Goal: Use online tool/utility: Utilize a website feature to perform a specific function

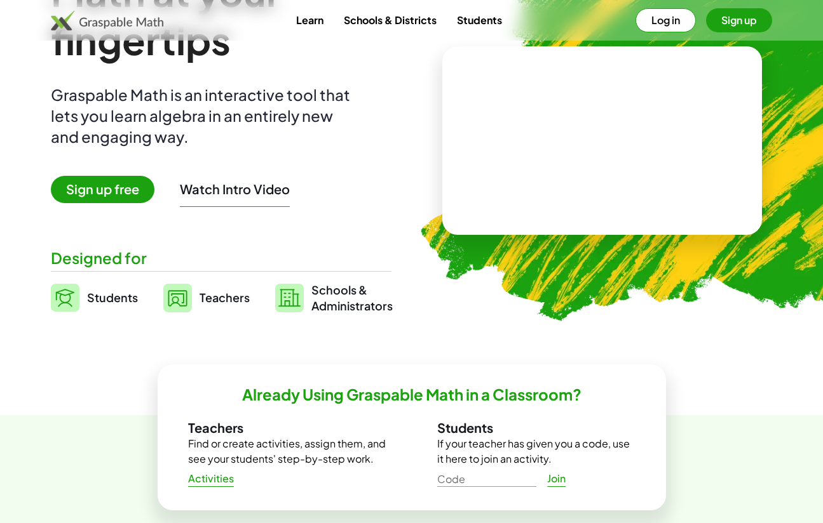
scroll to position [64, 0]
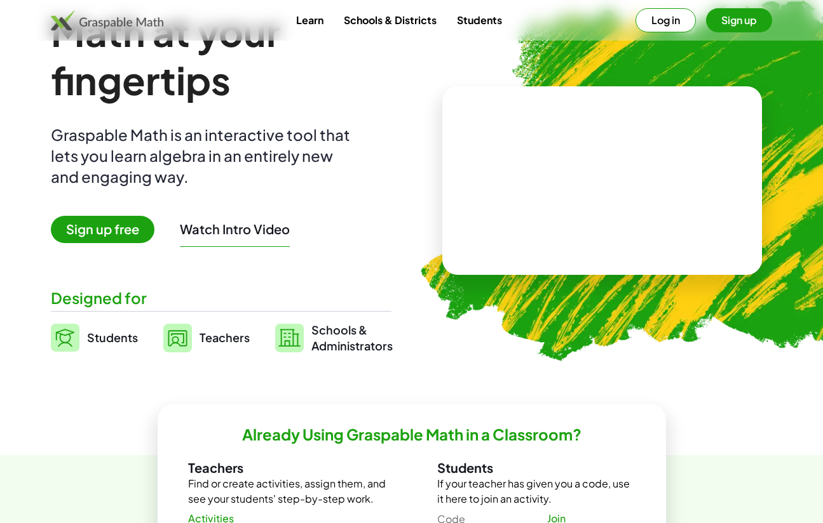
click at [98, 224] on span "Sign up free" at bounding box center [103, 229] width 104 height 27
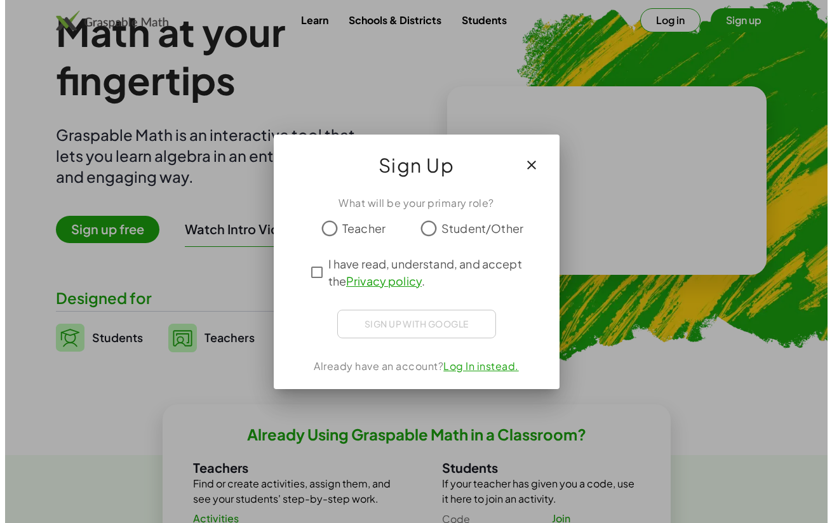
scroll to position [0, 0]
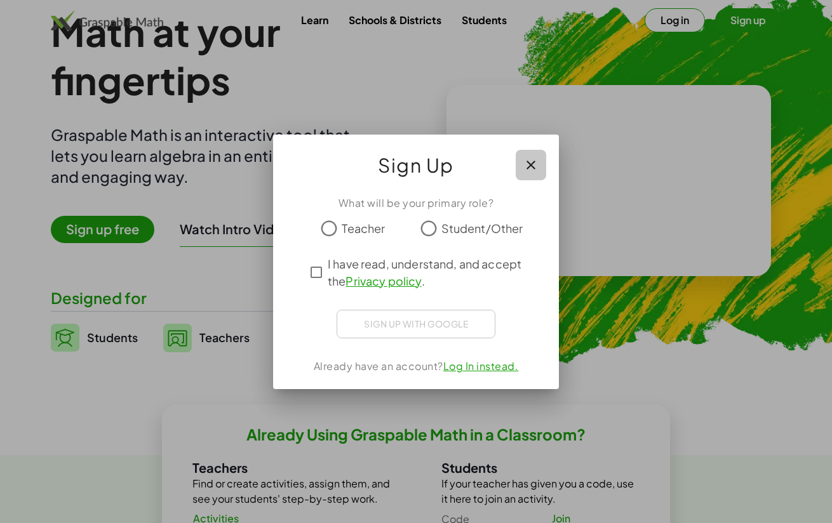
click at [526, 163] on icon "button" at bounding box center [530, 165] width 15 height 15
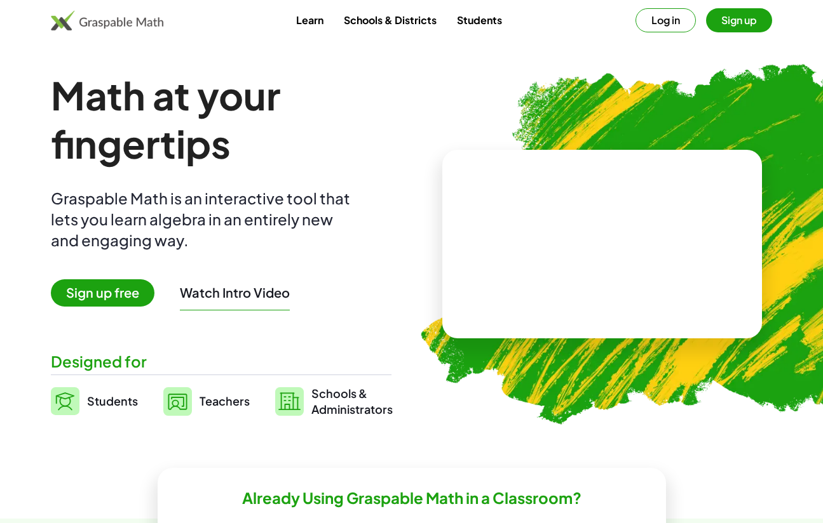
click at [239, 324] on div "Math at your fingertips Graspable Math is an interactive tool that lets you lea…" at bounding box center [221, 244] width 340 height 346
click at [246, 294] on button "Watch Intro Video" at bounding box center [235, 293] width 110 height 17
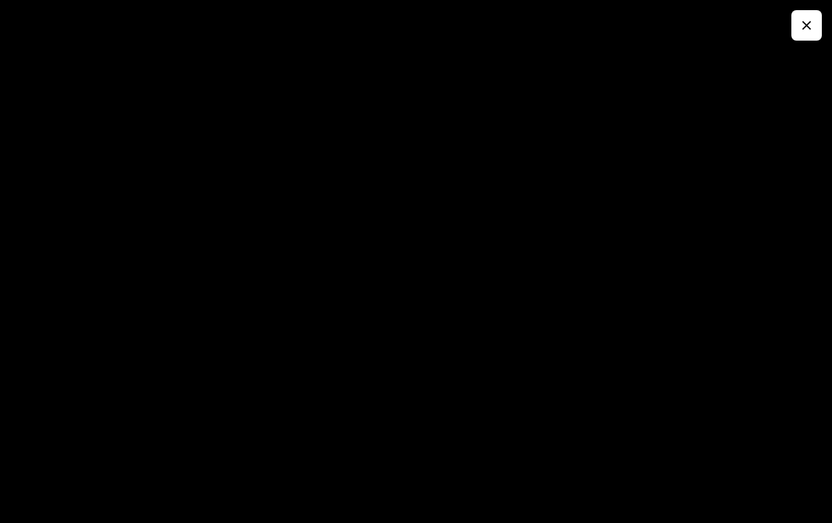
click at [812, 30] on icon "button" at bounding box center [806, 25] width 15 height 15
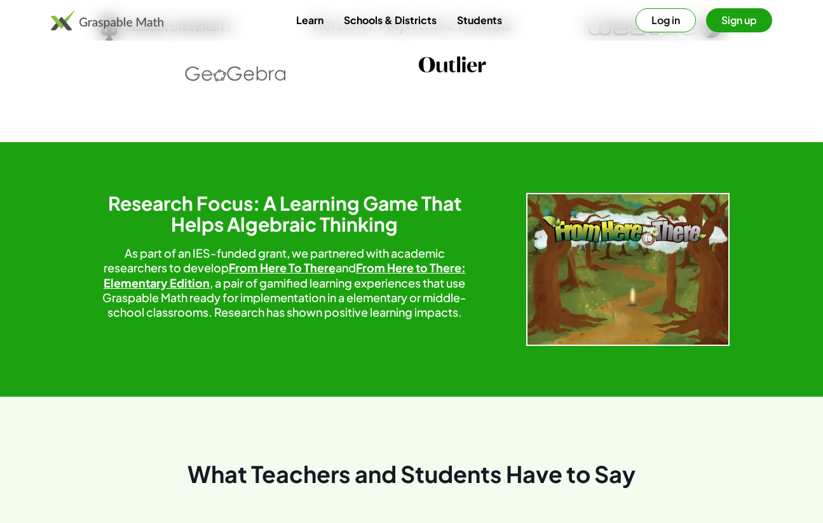
scroll to position [2096, 0]
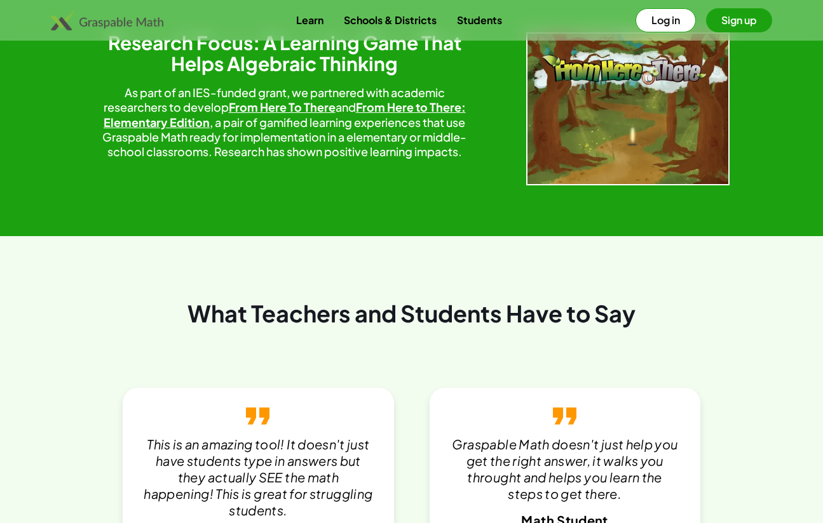
click at [727, 17] on button "Sign up" at bounding box center [739, 20] width 66 height 24
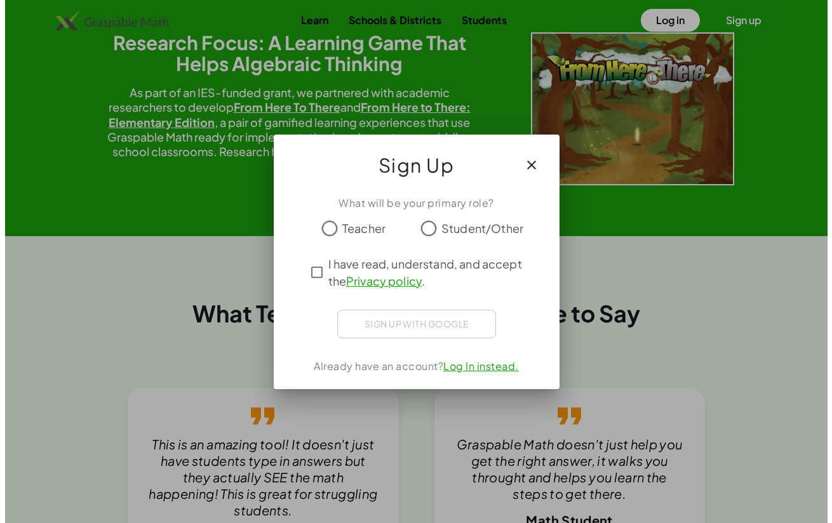
scroll to position [0, 0]
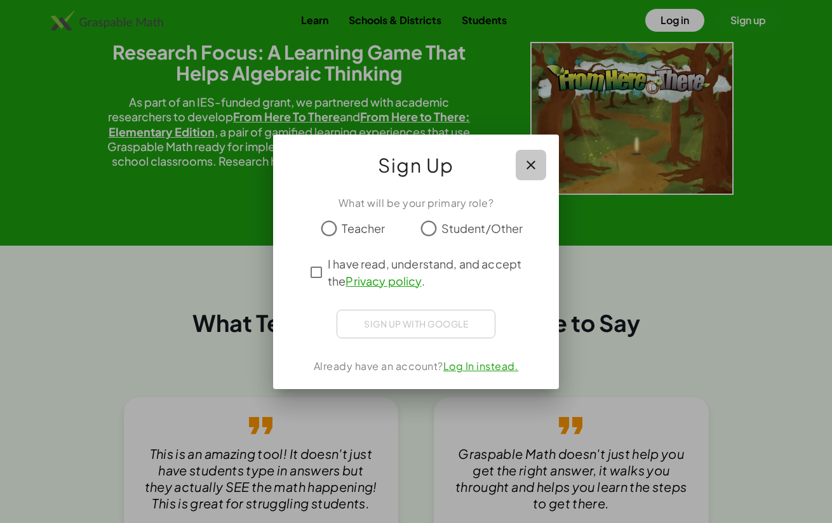
click at [527, 160] on icon "button" at bounding box center [530, 165] width 15 height 15
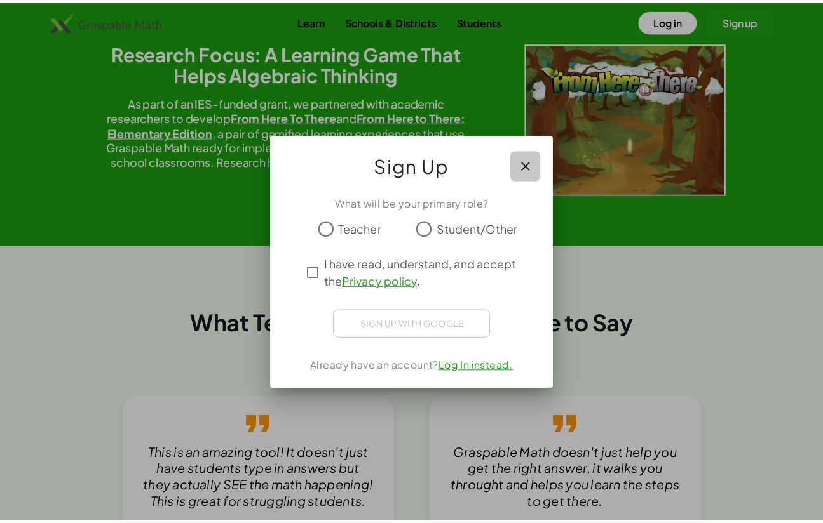
scroll to position [2096, 0]
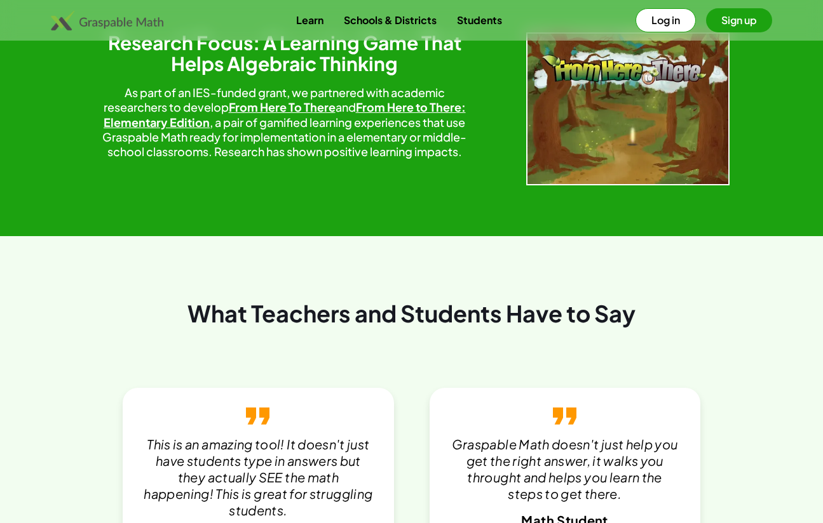
click at [670, 10] on button "Log in" at bounding box center [665, 20] width 60 height 24
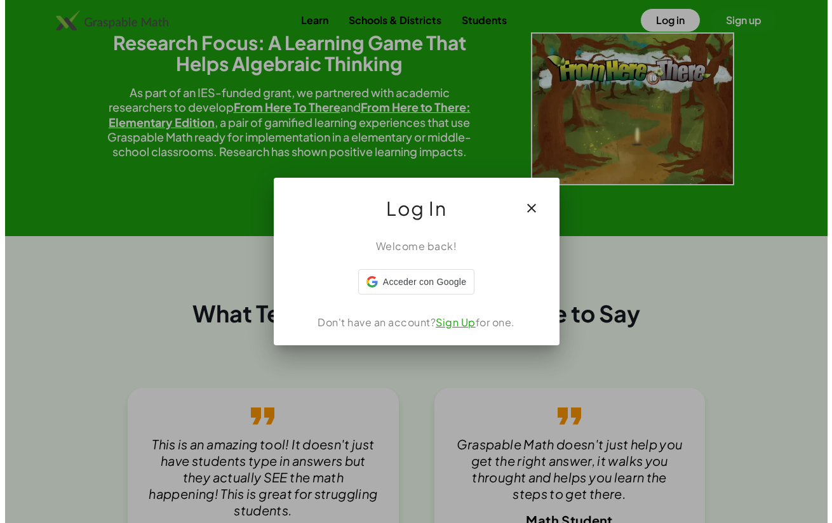
scroll to position [0, 0]
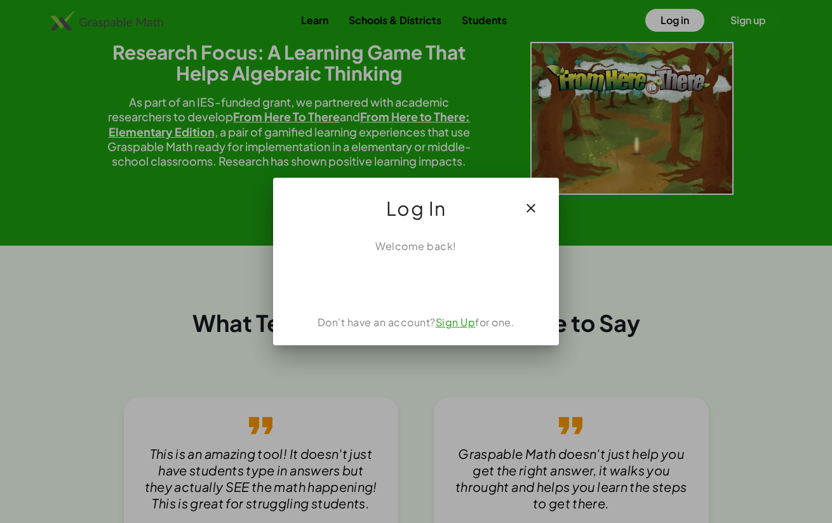
click at [558, 190] on div "Log In" at bounding box center [416, 203] width 286 height 51
click at [541, 199] on button "button" at bounding box center [531, 208] width 30 height 30
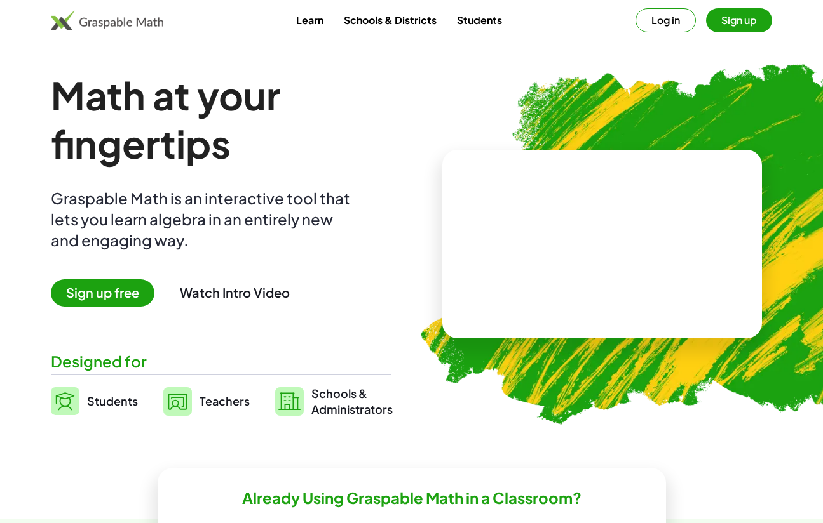
click at [97, 408] on span "Students" at bounding box center [112, 401] width 51 height 15
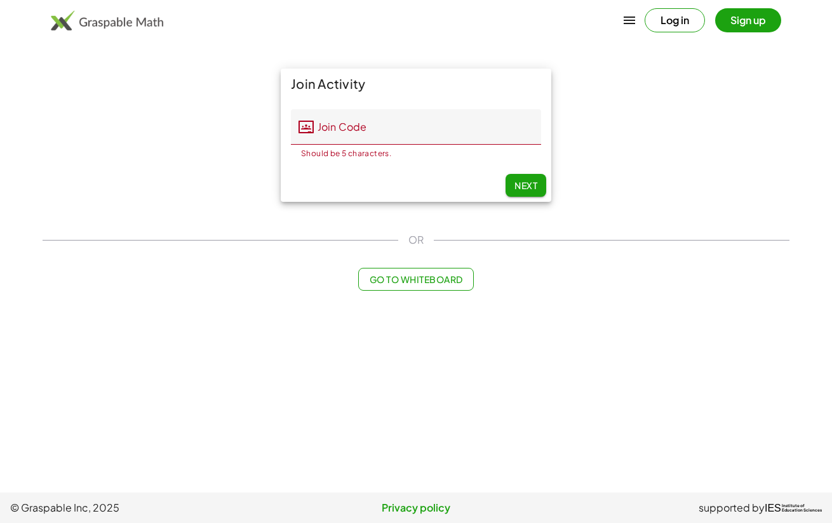
click at [97, 382] on main "Join Activity Join Code Join Code Should be 5 characters. 0 / 5 Next OR Go to W…" at bounding box center [416, 246] width 832 height 493
click at [515, 182] on span "Next" at bounding box center [526, 185] width 23 height 11
click at [509, 191] on button "Next" at bounding box center [526, 185] width 41 height 23
drag, startPoint x: 428, startPoint y: 272, endPoint x: 423, endPoint y: 304, distance: 32.1
click at [423, 304] on main "Join Activity Join Code Join Code Should be 5 characters. 0 / 5 Next OR Go to W…" at bounding box center [416, 246] width 832 height 493
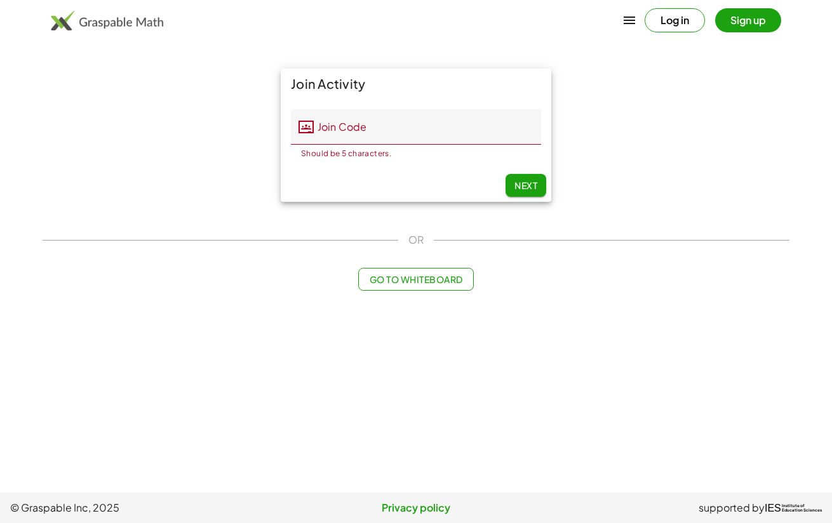
click at [402, 286] on button "Go to Whiteboard" at bounding box center [415, 279] width 115 height 23
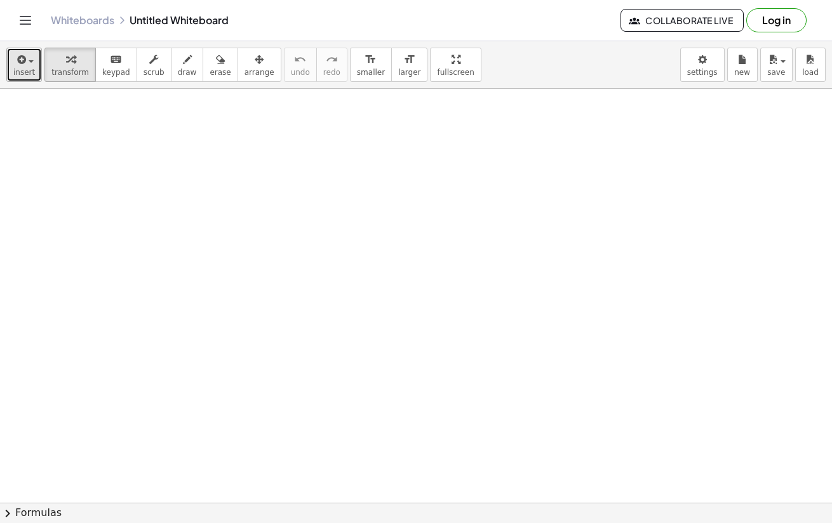
drag, startPoint x: 28, startPoint y: 65, endPoint x: 31, endPoint y: 79, distance: 14.3
click at [30, 73] on button "insert" at bounding box center [24, 65] width 36 height 34
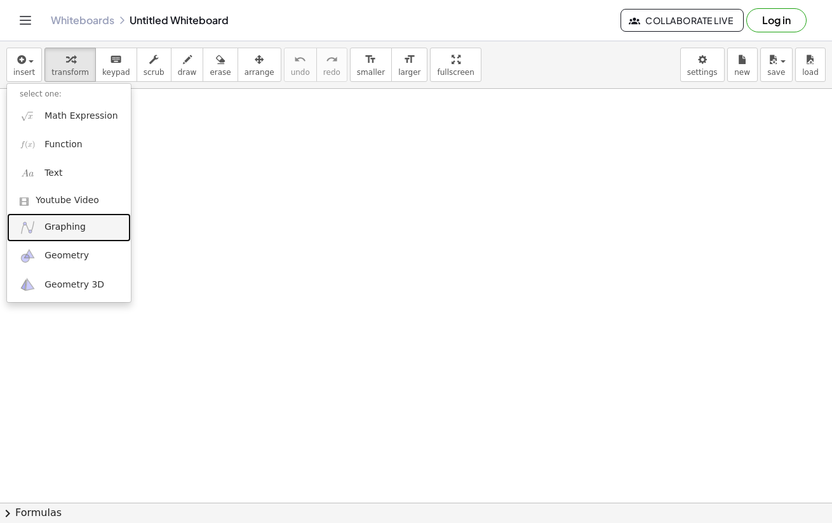
click at [40, 234] on link "Graphing" at bounding box center [69, 227] width 124 height 29
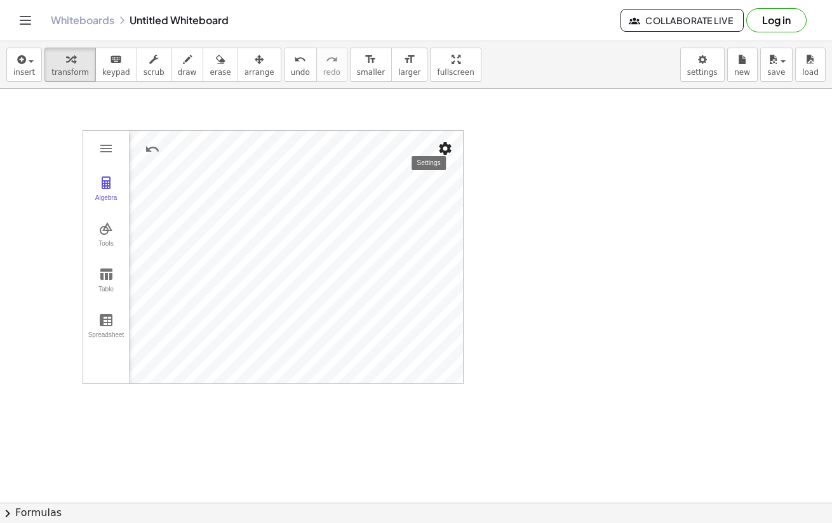
drag, startPoint x: 450, startPoint y: 152, endPoint x: 450, endPoint y: 145, distance: 6.4
click at [450, 145] on img "Settings" at bounding box center [445, 148] width 15 height 15
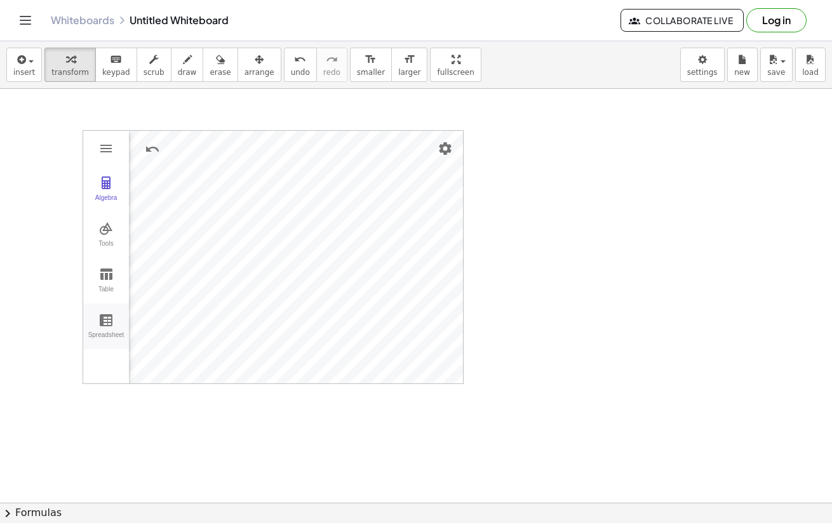
click at [109, 329] on button "Spreadsheet" at bounding box center [106, 327] width 46 height 46
click at [710, 145] on div at bounding box center [416, 503] width 832 height 828
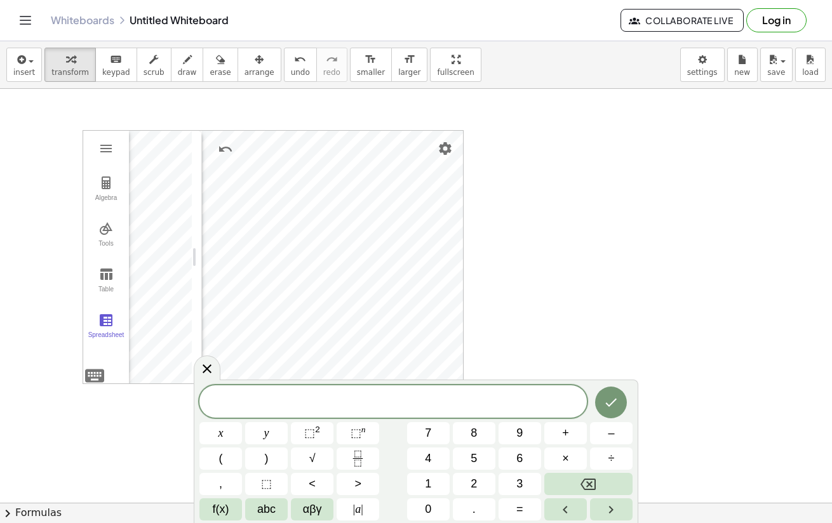
drag, startPoint x: 220, startPoint y: 145, endPoint x: 156, endPoint y: 147, distance: 64.2
click at [156, 147] on div "Algebra Tools Table Spreadsheet GeoGebra Graphing Calculator Basic Tools Move P…" at bounding box center [273, 257] width 381 height 254
click at [245, 74] on span "arrange" at bounding box center [260, 72] width 30 height 9
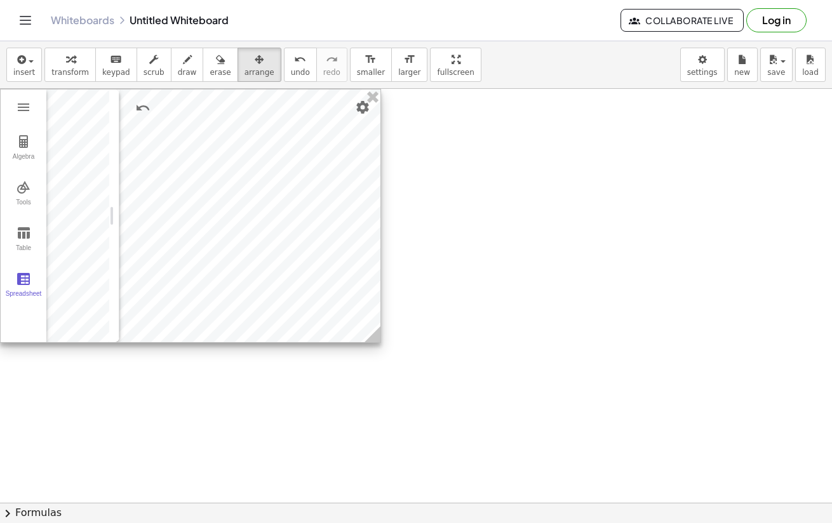
drag, startPoint x: 273, startPoint y: 295, endPoint x: 175, endPoint y: 223, distance: 121.7
click at [175, 223] on div at bounding box center [191, 216] width 380 height 253
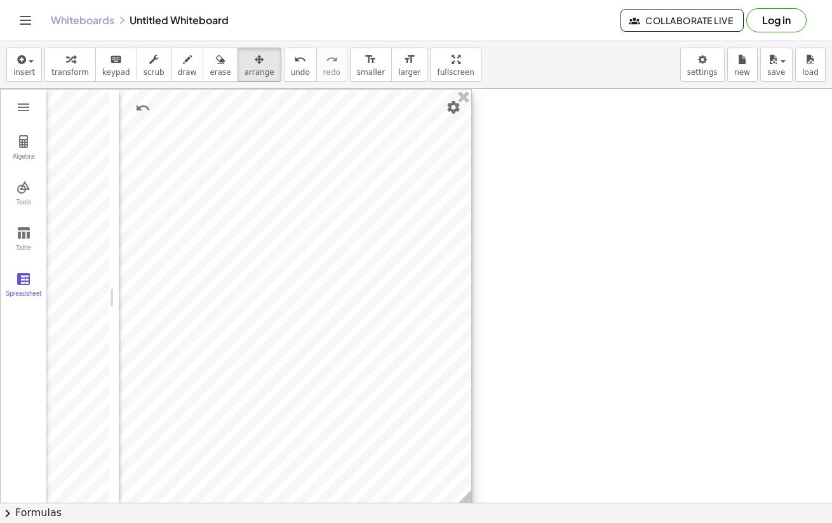
drag, startPoint x: 372, startPoint y: 339, endPoint x: 462, endPoint y: 503, distance: 187.4
click at [462, 503] on div "insert select one: Math Expression Function Text Youtube Video Graphing Geometr…" at bounding box center [416, 282] width 832 height 482
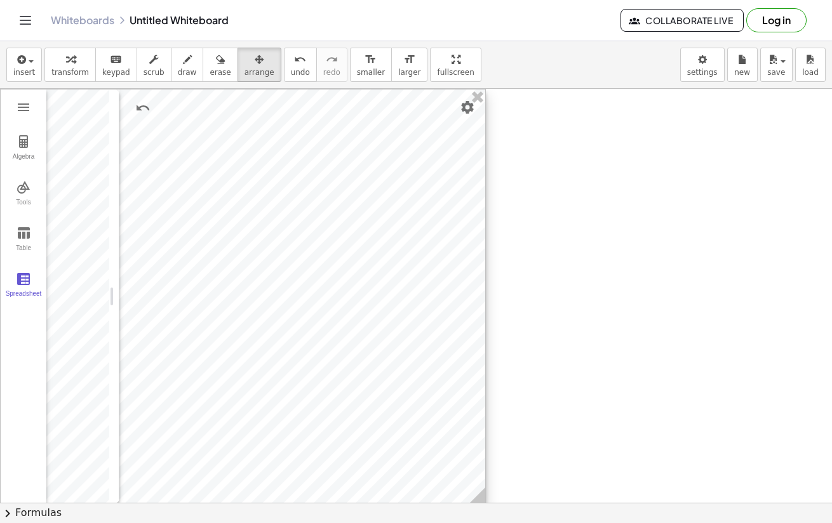
drag, startPoint x: 470, startPoint y: 500, endPoint x: 483, endPoint y: 499, distance: 13.4
click at [483, 499] on icon at bounding box center [477, 496] width 16 height 16
click at [31, 296] on div "Spreadsheet" at bounding box center [23, 299] width 41 height 18
click at [583, 159] on div at bounding box center [416, 503] width 832 height 828
click at [556, 190] on div at bounding box center [416, 503] width 832 height 828
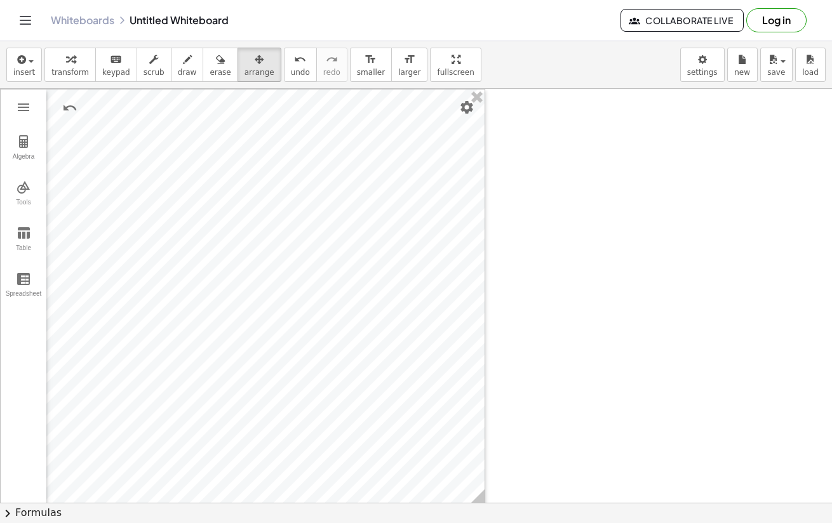
click at [572, 175] on div at bounding box center [416, 503] width 832 height 828
drag, startPoint x: 576, startPoint y: 175, endPoint x: 30, endPoint y: 65, distance: 556.6
click at [30, 65] on div "button" at bounding box center [24, 58] width 22 height 15
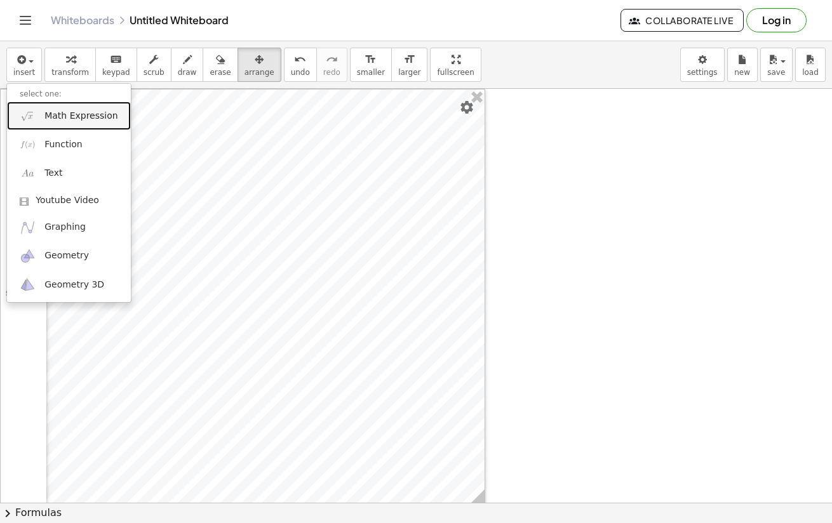
click at [57, 114] on span "Math Expression" at bounding box center [80, 116] width 73 height 13
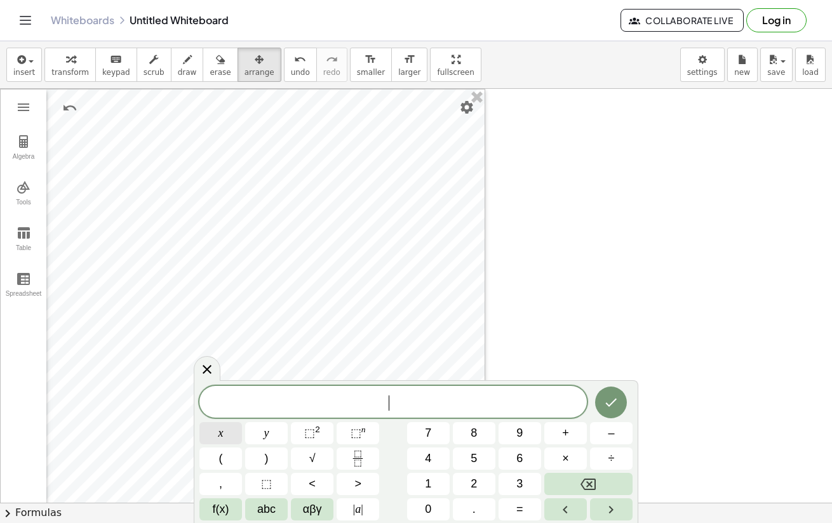
click at [226, 433] on button "x" at bounding box center [220, 433] width 43 height 22
click at [293, 487] on button "<" at bounding box center [312, 484] width 43 height 22
click at [468, 461] on button "5" at bounding box center [474, 459] width 43 height 22
click at [600, 407] on button "Done" at bounding box center [611, 403] width 32 height 32
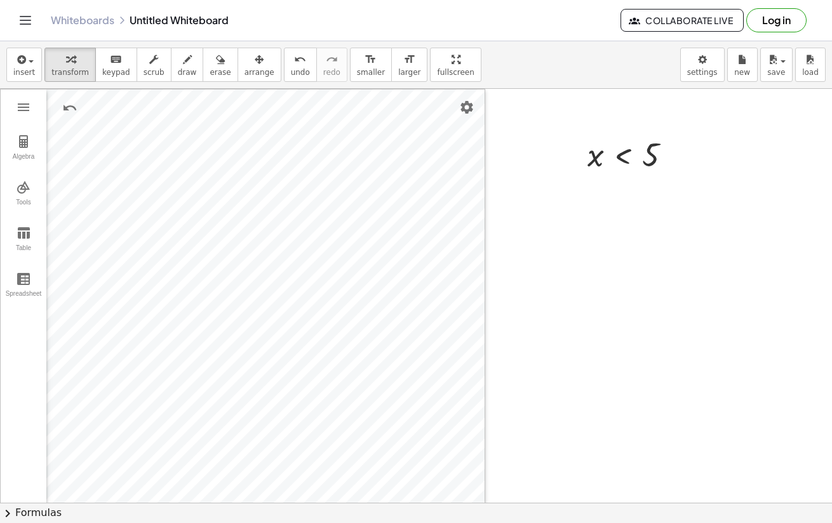
click at [583, 407] on div at bounding box center [416, 503] width 832 height 828
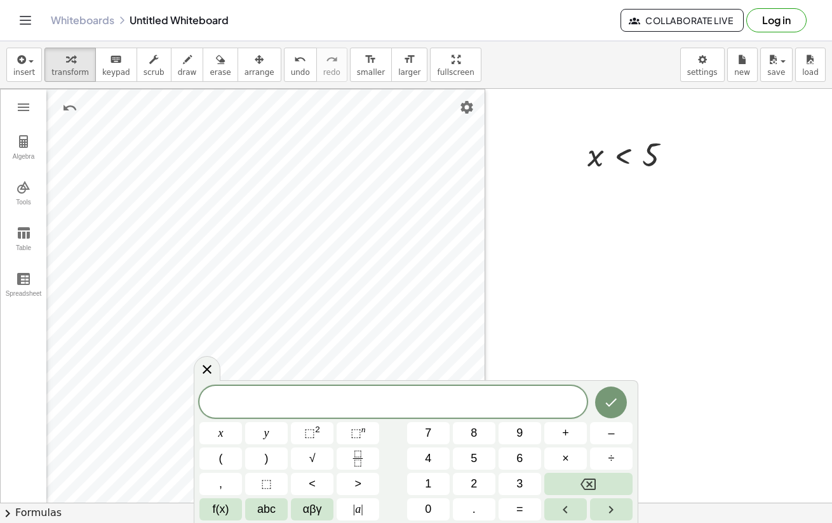
click at [605, 203] on div at bounding box center [416, 503] width 832 height 828
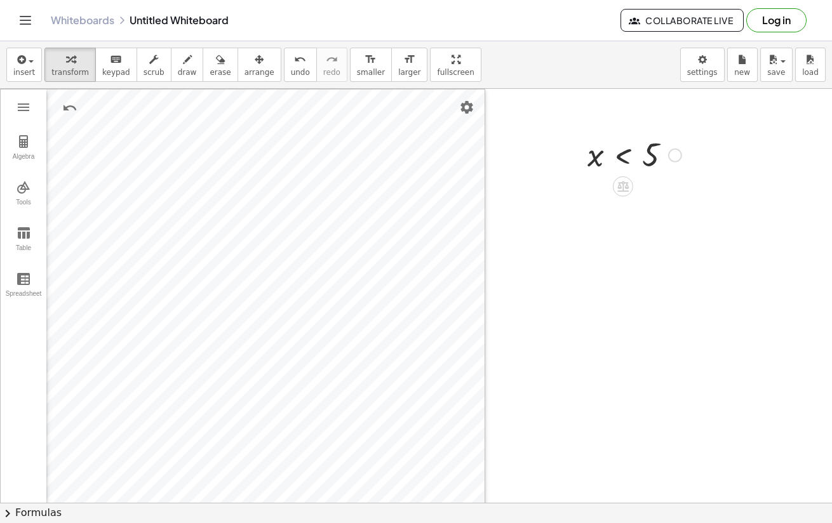
click at [673, 149] on div at bounding box center [675, 156] width 14 height 14
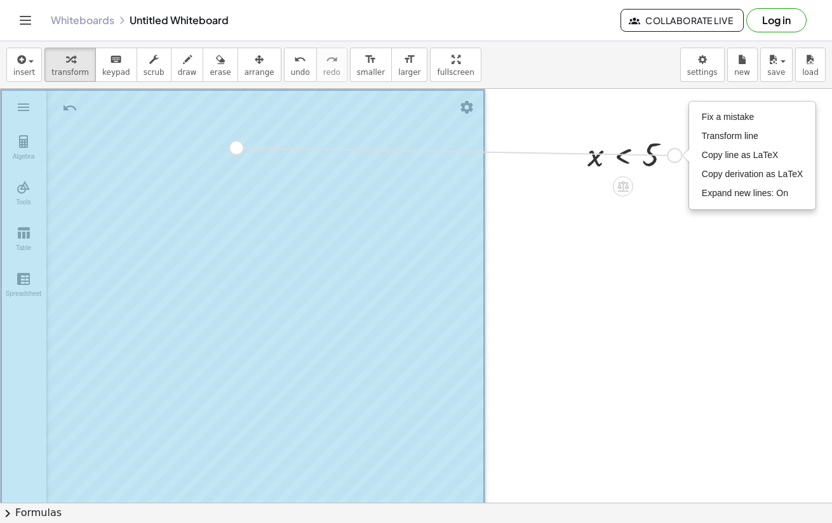
drag, startPoint x: 673, startPoint y: 149, endPoint x: 232, endPoint y: 144, distance: 440.9
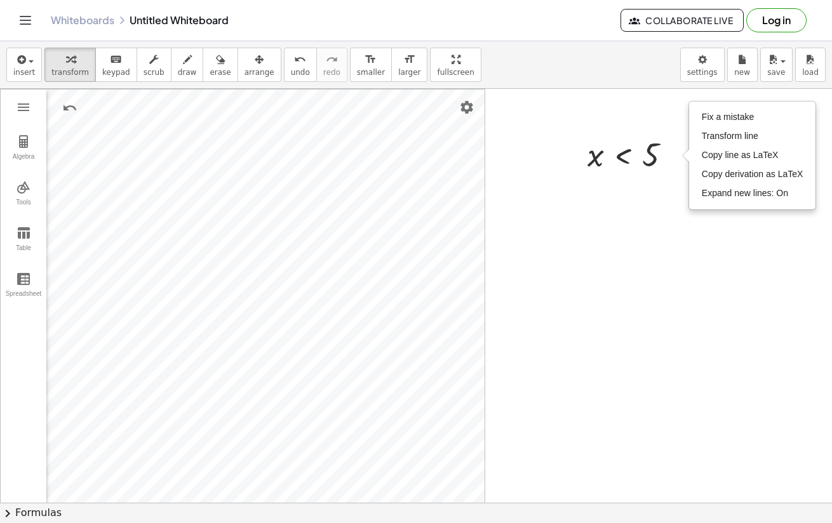
click at [613, 182] on div at bounding box center [416, 503] width 832 height 828
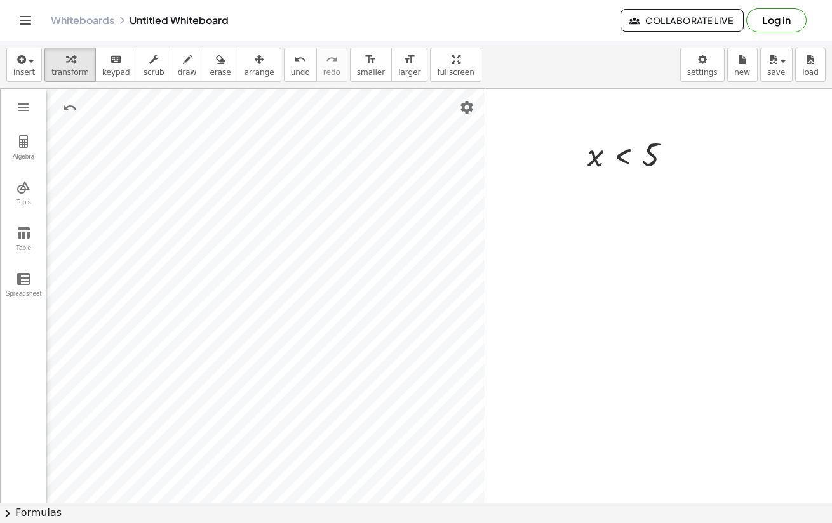
drag, startPoint x: 508, startPoint y: 438, endPoint x: 468, endPoint y: 456, distance: 44.4
click at [507, 439] on div at bounding box center [416, 503] width 832 height 828
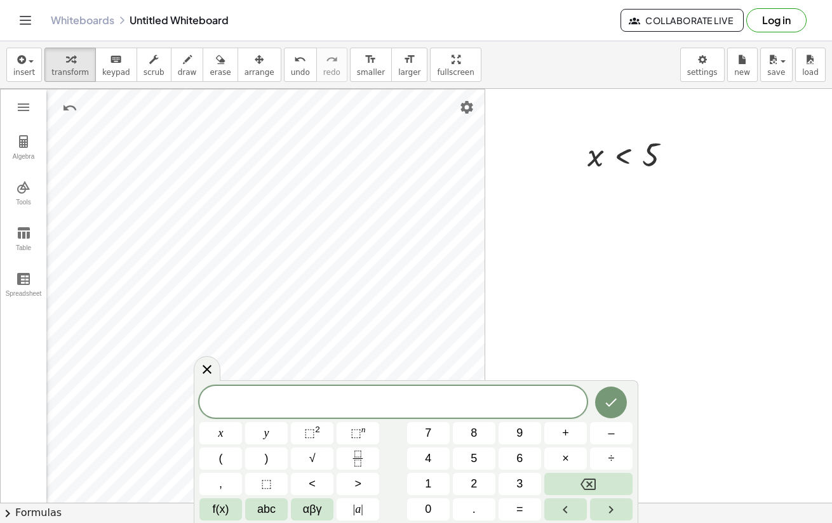
click at [526, 281] on div at bounding box center [416, 503] width 832 height 828
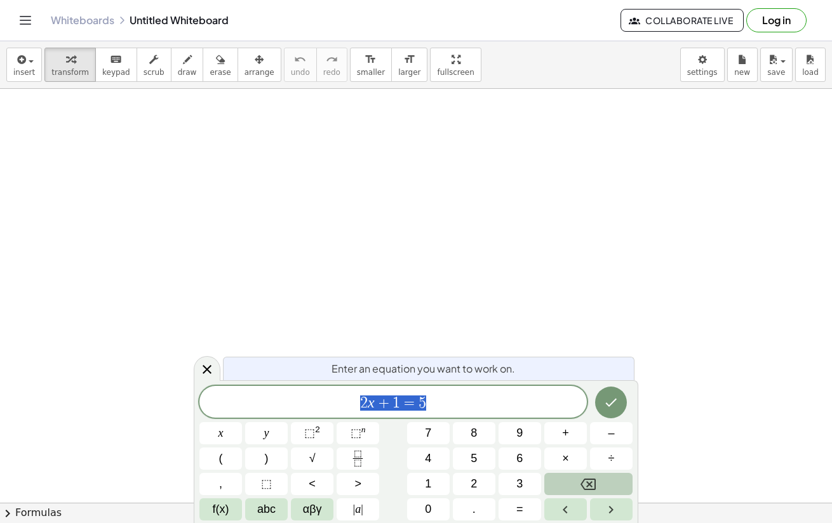
click at [609, 490] on button "Backspace" at bounding box center [588, 484] width 88 height 22
click at [608, 491] on button "Backspace" at bounding box center [588, 484] width 88 height 22
drag, startPoint x: 199, startPoint y: 380, endPoint x: 147, endPoint y: 349, distance: 60.7
click at [200, 378] on div at bounding box center [207, 368] width 27 height 25
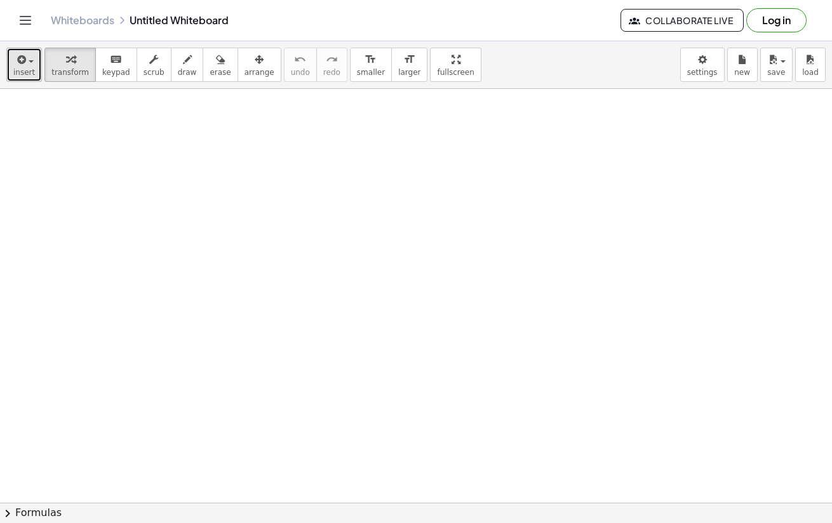
click at [12, 77] on button "insert" at bounding box center [24, 65] width 36 height 34
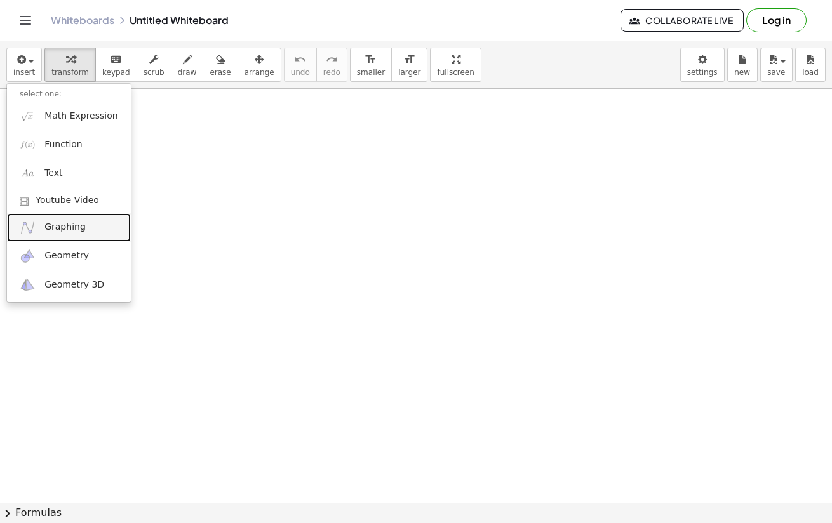
click at [56, 222] on span "Graphing" at bounding box center [64, 227] width 41 height 13
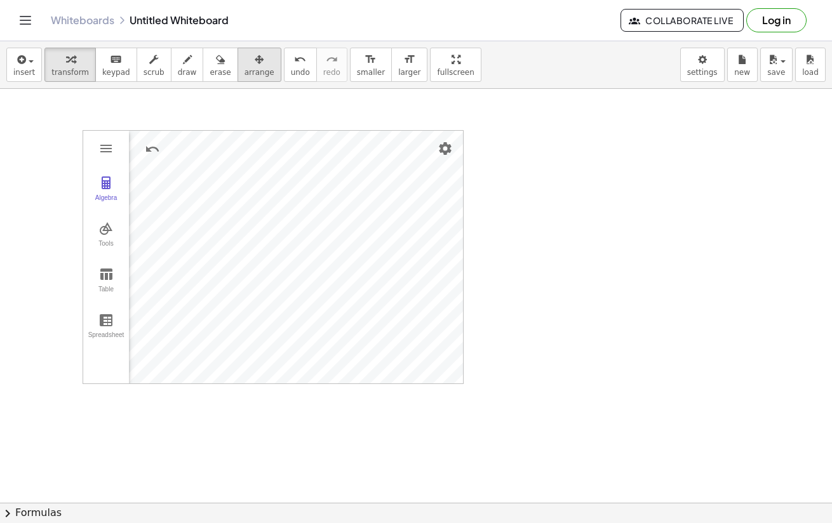
click at [245, 70] on span "arrange" at bounding box center [260, 72] width 30 height 9
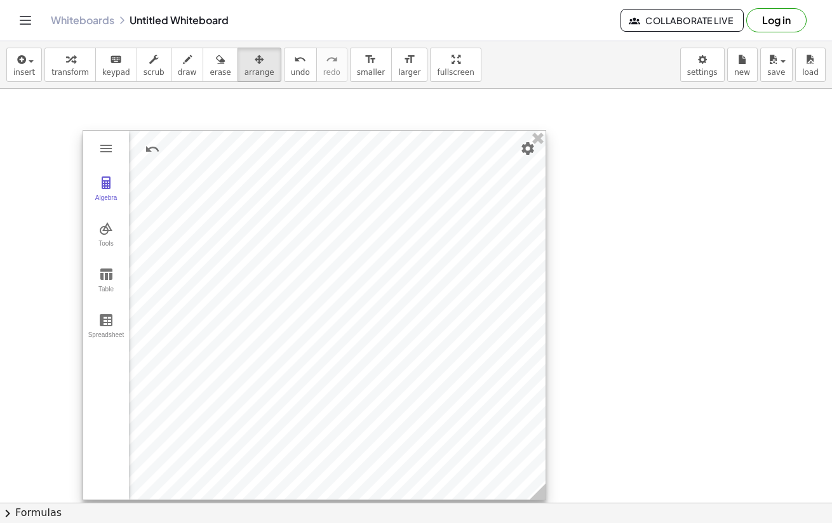
drag, startPoint x: 448, startPoint y: 378, endPoint x: 504, endPoint y: 472, distance: 109.1
click at [530, 494] on circle at bounding box center [540, 494] width 22 height 22
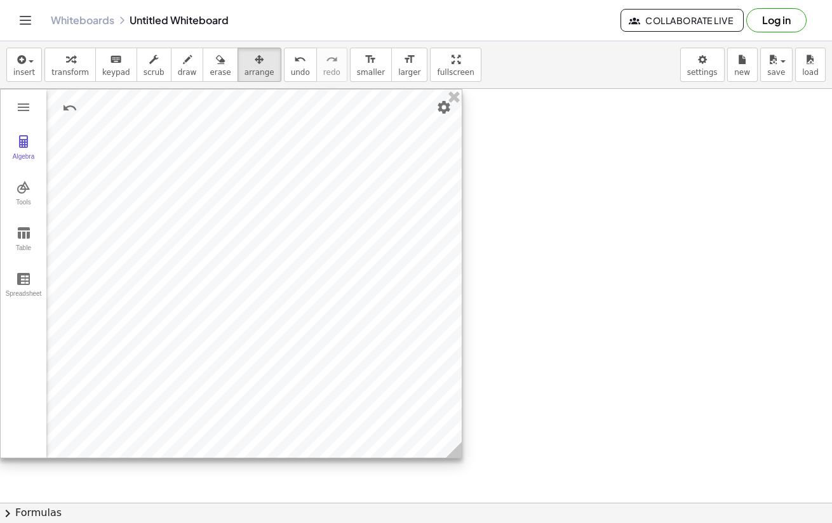
drag, startPoint x: 302, startPoint y: 223, endPoint x: 199, endPoint y: 154, distance: 124.0
click at [199, 154] on div at bounding box center [231, 274] width 461 height 368
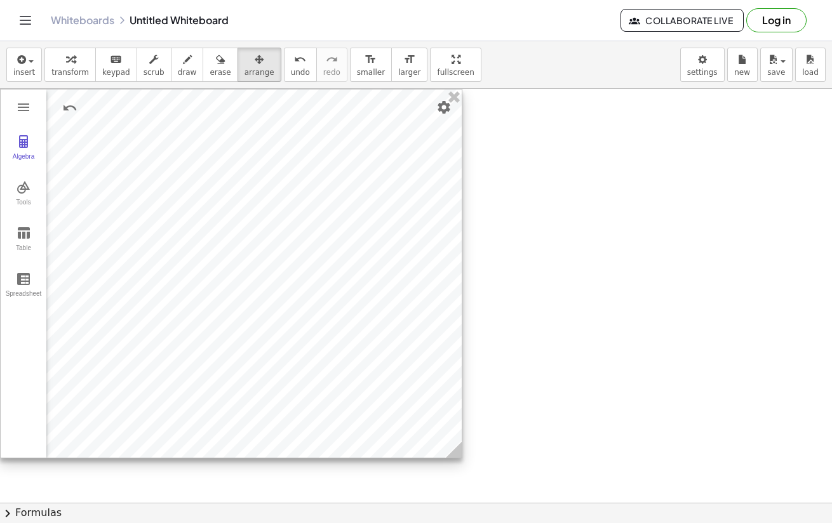
drag, startPoint x: 447, startPoint y: 434, endPoint x: 443, endPoint y: 428, distance: 7.4
click at [443, 428] on div at bounding box center [231, 274] width 461 height 368
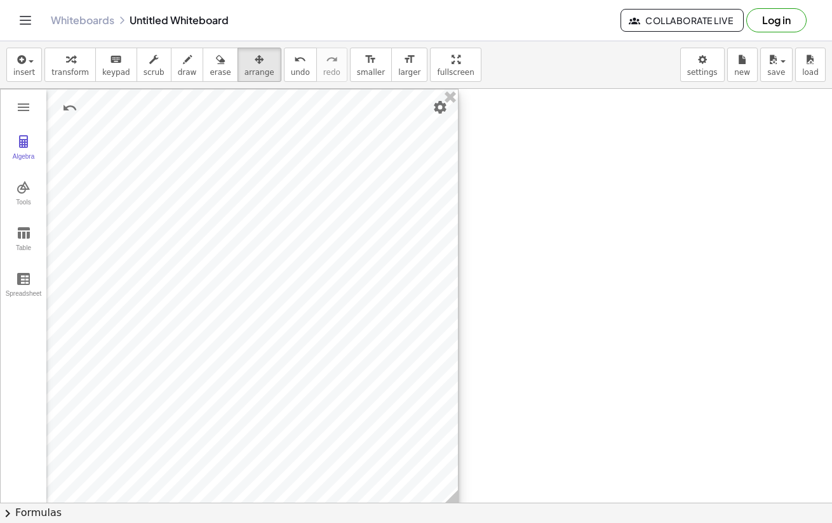
drag, startPoint x: 455, startPoint y: 456, endPoint x: 448, endPoint y: 506, distance: 50.0
click at [449, 506] on div "insert select one: Math Expression Function Text Youtube Video Graphing Geometr…" at bounding box center [416, 282] width 832 height 482
click at [18, 55] on icon "button" at bounding box center [20, 59] width 11 height 15
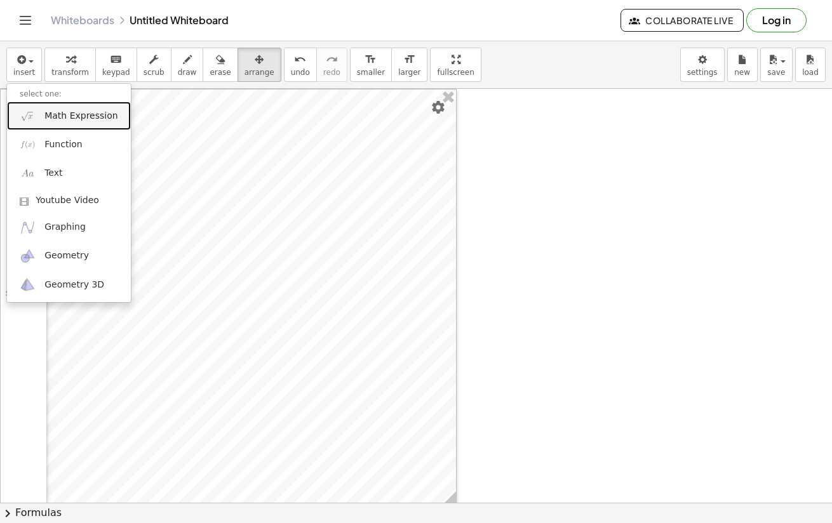
click at [42, 111] on link "Math Expression" at bounding box center [69, 116] width 124 height 29
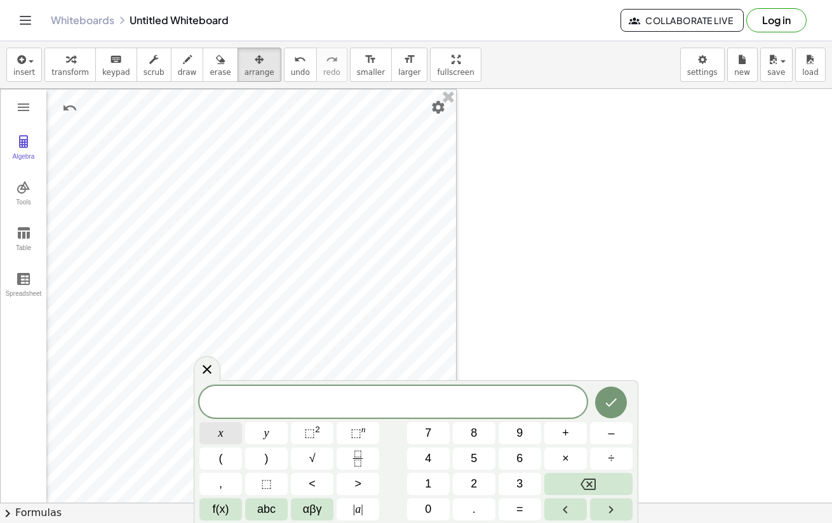
click at [223, 438] on span "x" at bounding box center [221, 433] width 5 height 17
click at [317, 494] on button "<" at bounding box center [312, 484] width 43 height 22
click at [479, 457] on button "5" at bounding box center [474, 459] width 43 height 22
click at [613, 394] on button "Done" at bounding box center [611, 403] width 32 height 32
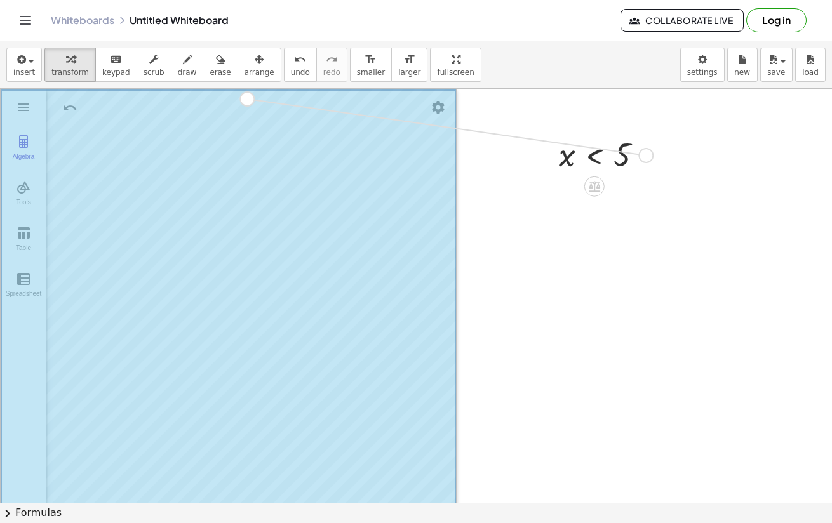
drag, startPoint x: 647, startPoint y: 156, endPoint x: 247, endPoint y: 104, distance: 402.9
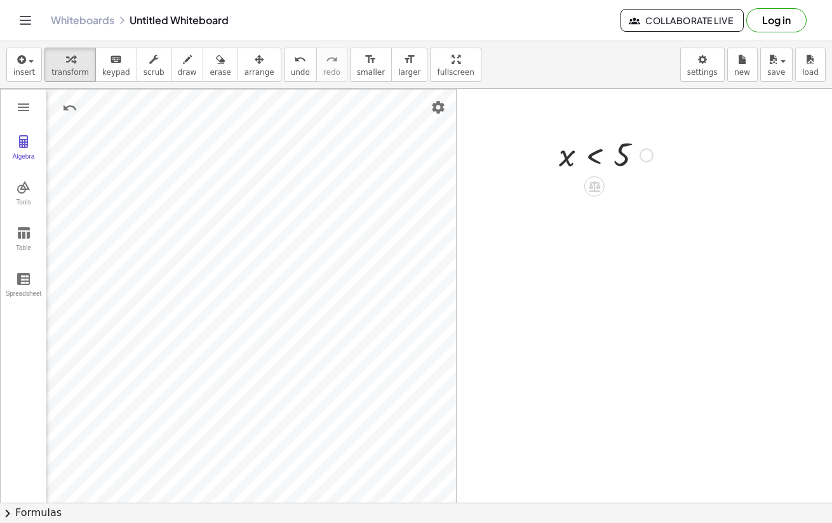
click at [626, 167] on div at bounding box center [606, 154] width 107 height 42
drag, startPoint x: 626, startPoint y: 167, endPoint x: 558, endPoint y: 316, distance: 163.2
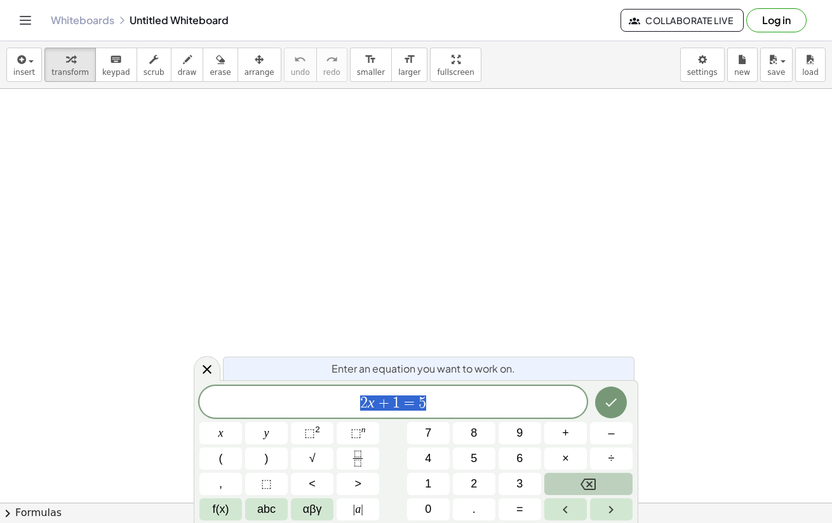
click at [594, 489] on icon "Backspace" at bounding box center [588, 484] width 15 height 11
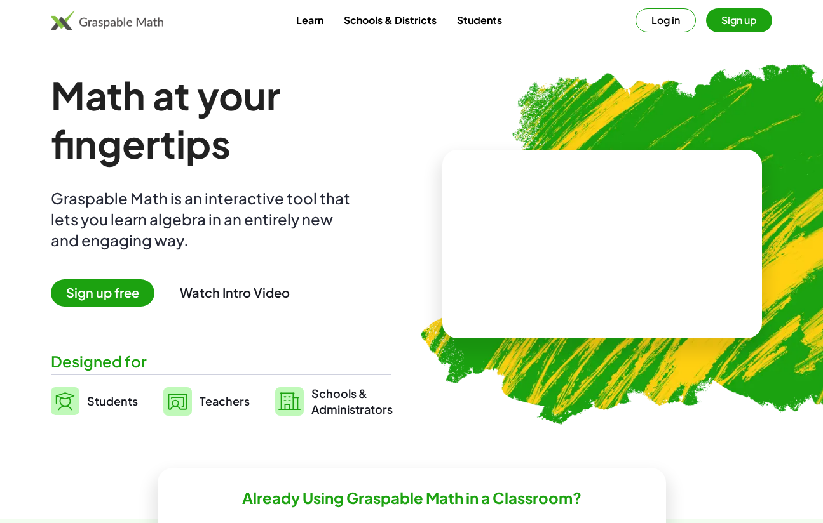
click at [131, 301] on span "Sign up free" at bounding box center [103, 293] width 104 height 27
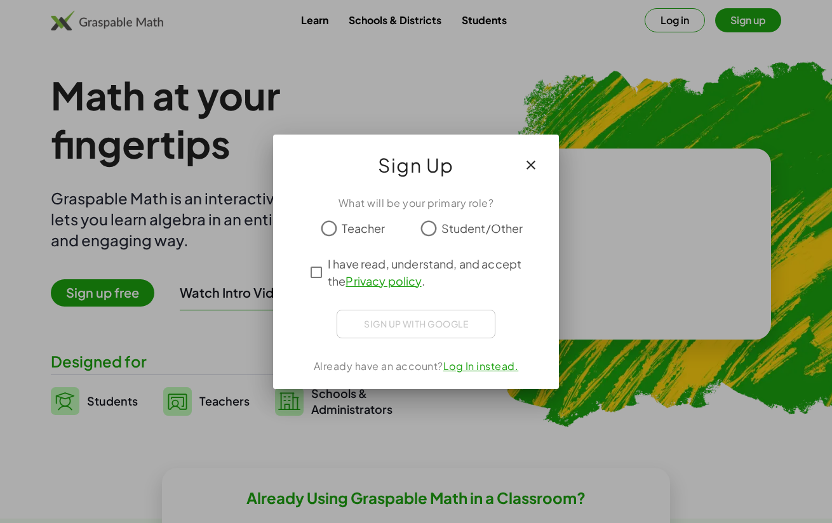
click at [503, 163] on div "Sign Up" at bounding box center [416, 160] width 286 height 51
click at [533, 159] on icon "button" at bounding box center [530, 165] width 15 height 15
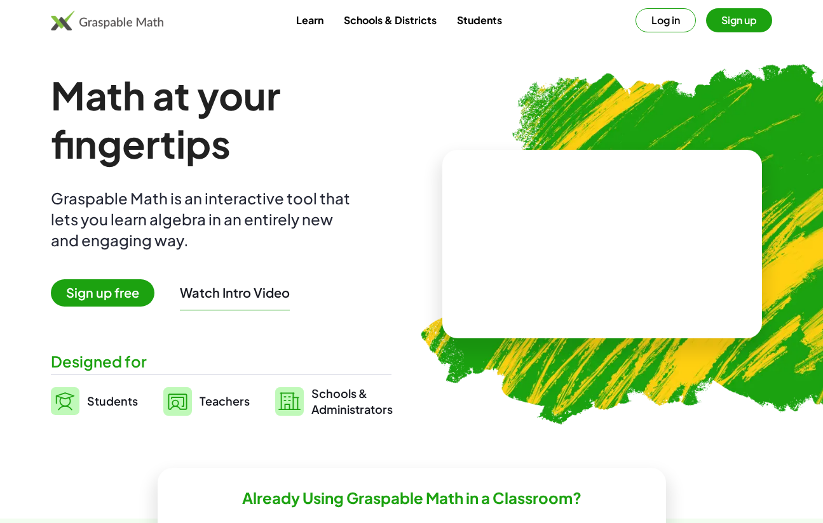
click at [257, 306] on div "Watch Intro Video" at bounding box center [235, 295] width 110 height 29
drag, startPoint x: 218, startPoint y: 270, endPoint x: 226, endPoint y: 280, distance: 12.7
click at [222, 274] on div "Math at your fingertips Graspable Math is an interactive tool that lets you lea…" at bounding box center [221, 244] width 340 height 346
click at [231, 289] on button "Watch Intro Video" at bounding box center [235, 293] width 110 height 17
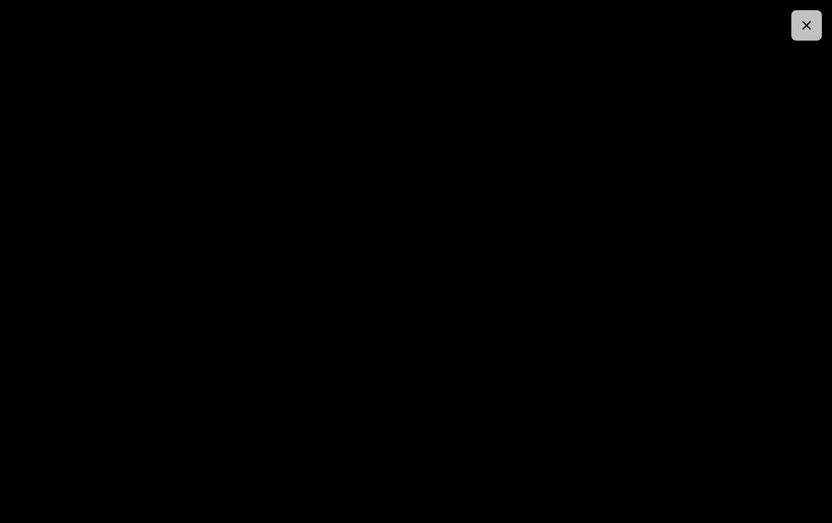
click at [805, 24] on icon "button" at bounding box center [806, 25] width 15 height 15
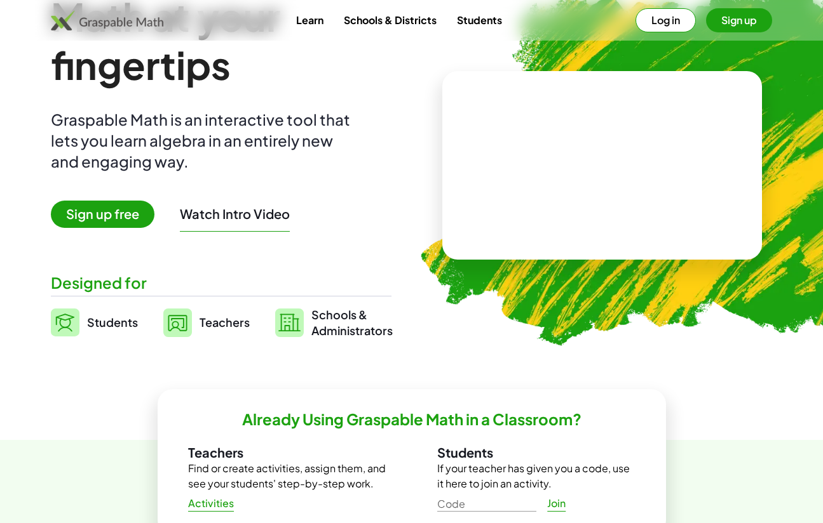
scroll to position [64, 0]
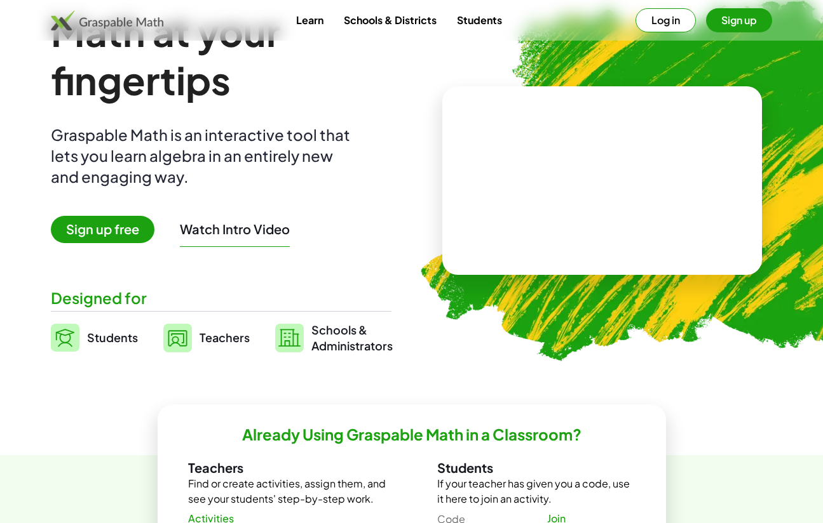
click at [683, 21] on button "Log in" at bounding box center [665, 20] width 60 height 24
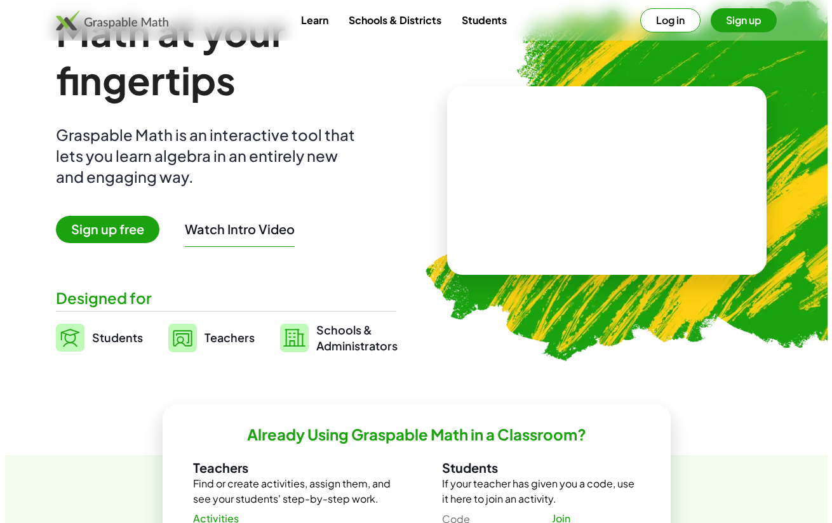
scroll to position [0, 0]
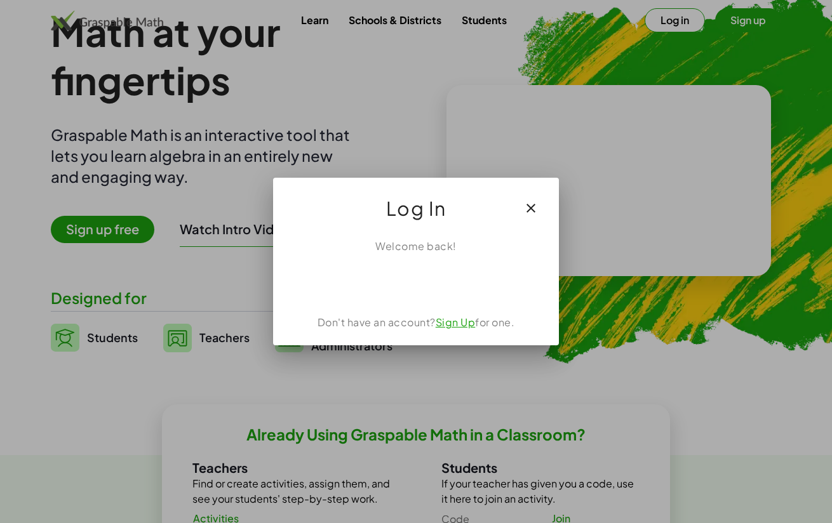
click at [537, 215] on icon "button" at bounding box center [530, 208] width 15 height 15
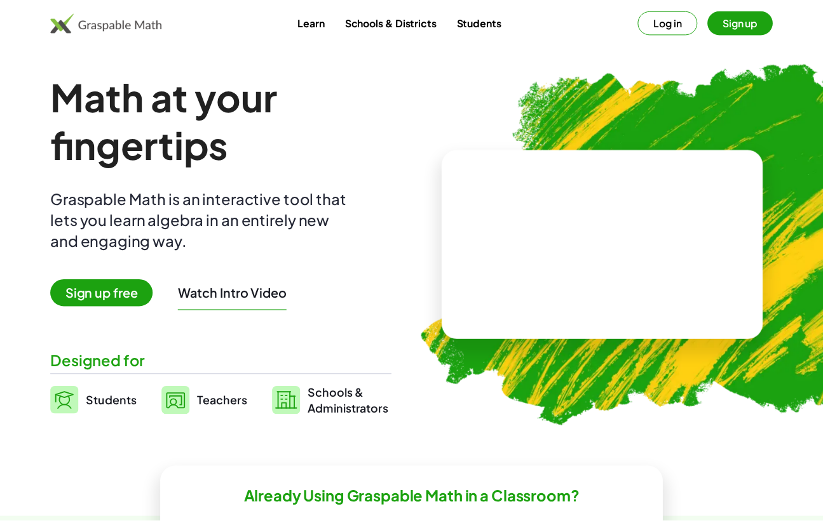
scroll to position [64, 0]
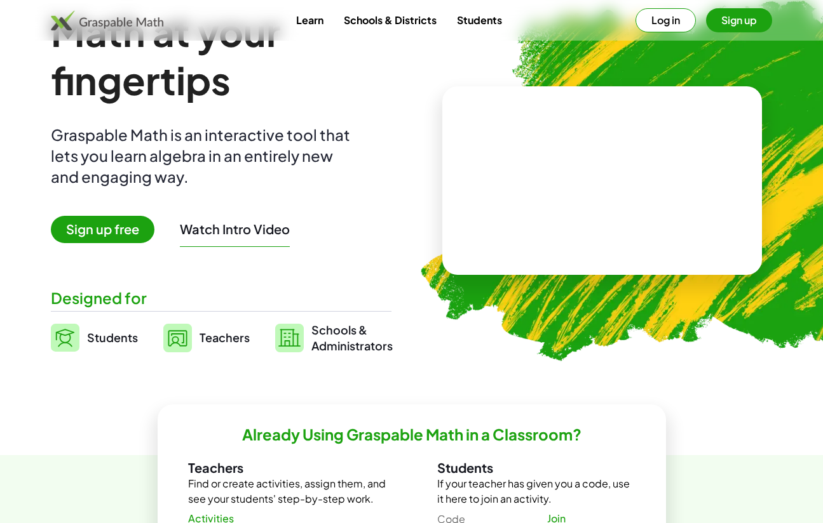
click at [767, 17] on button "Sign up" at bounding box center [739, 20] width 66 height 24
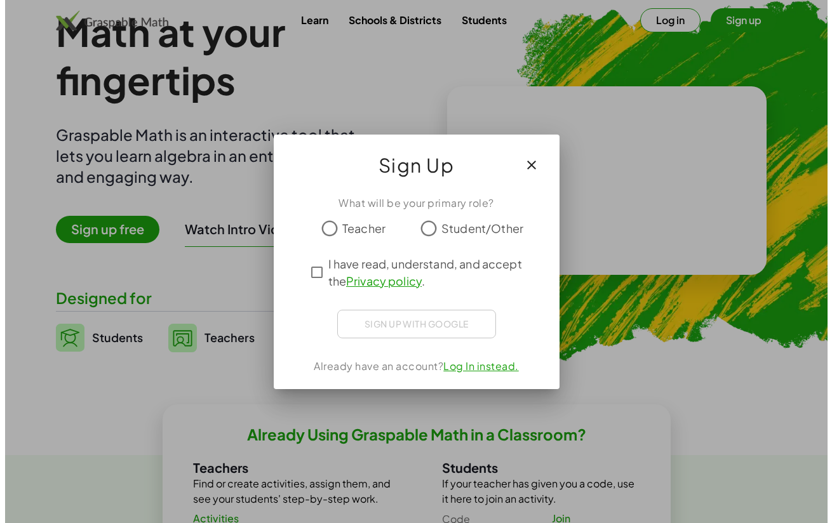
scroll to position [0, 0]
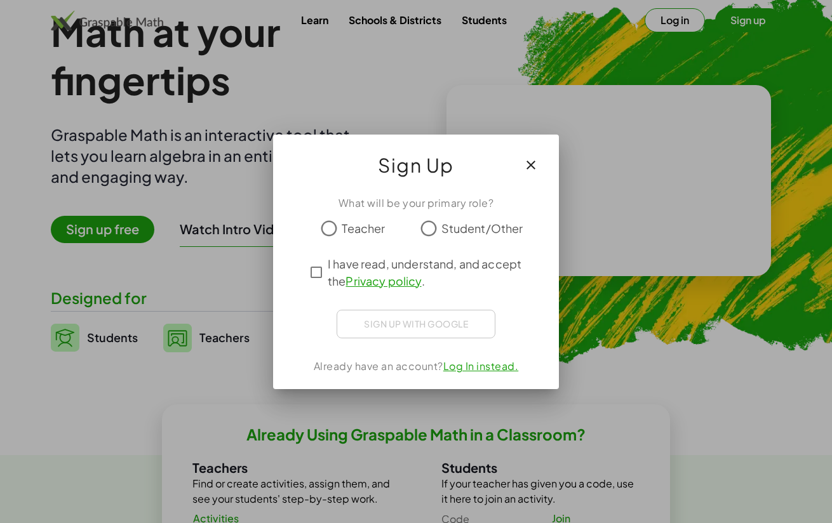
drag, startPoint x: 531, startPoint y: 157, endPoint x: 470, endPoint y: 180, distance: 65.4
click at [527, 159] on icon "button" at bounding box center [530, 165] width 15 height 15
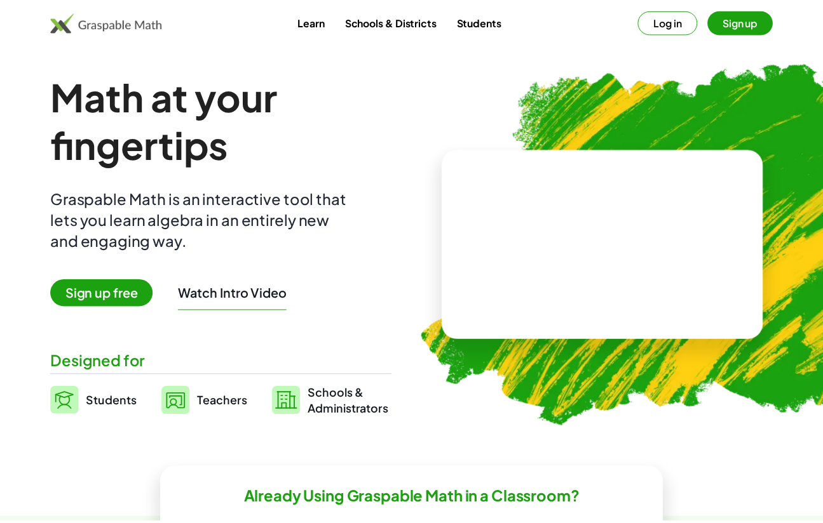
scroll to position [64, 0]
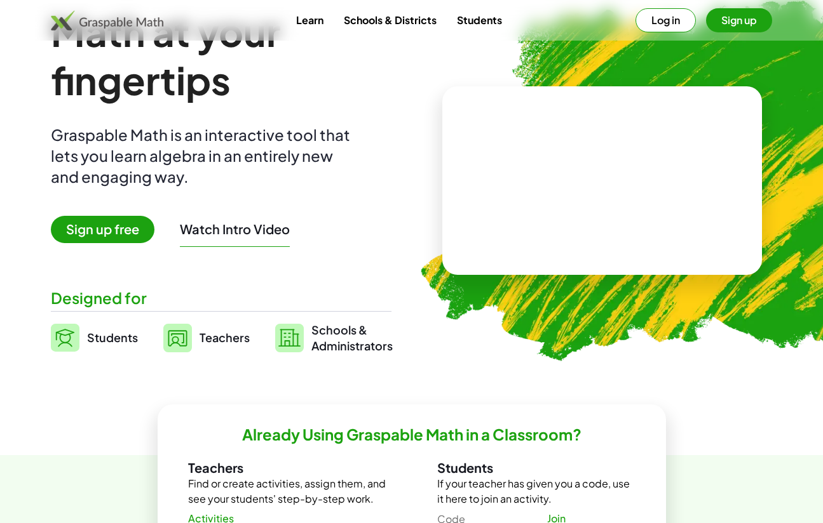
click at [61, 340] on img at bounding box center [65, 338] width 29 height 28
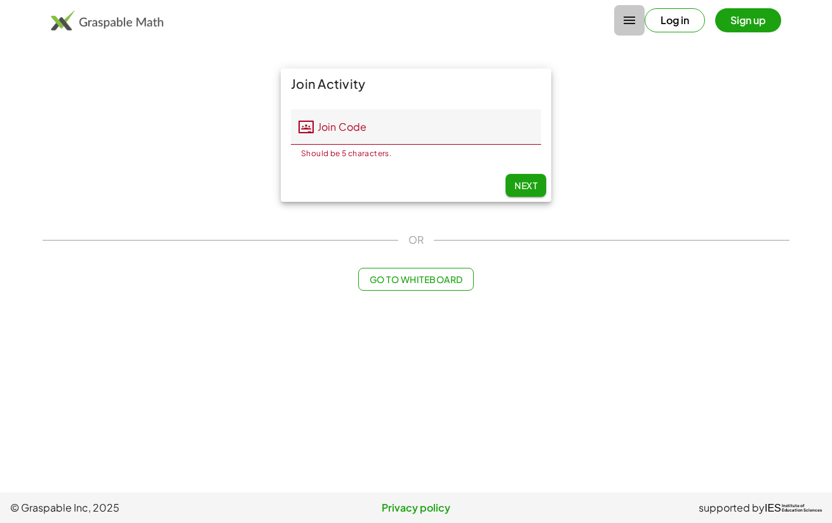
click at [622, 22] on icon "button" at bounding box center [629, 20] width 15 height 15
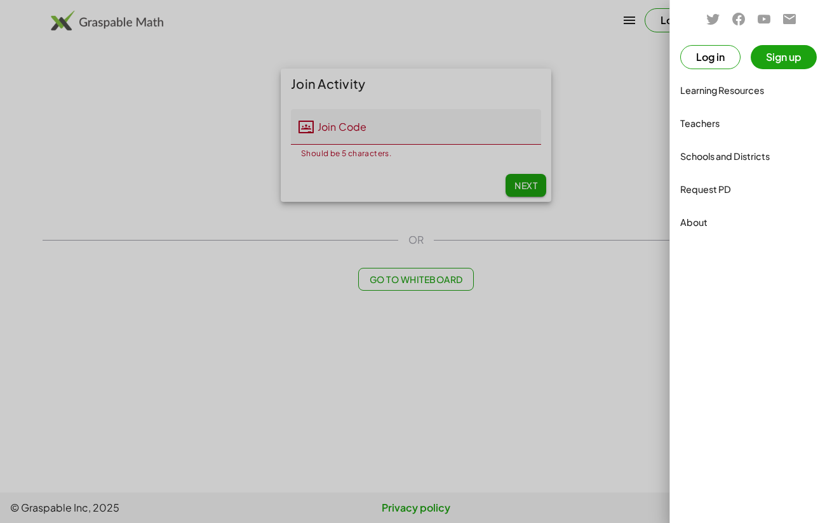
click at [494, 44] on div at bounding box center [416, 261] width 832 height 523
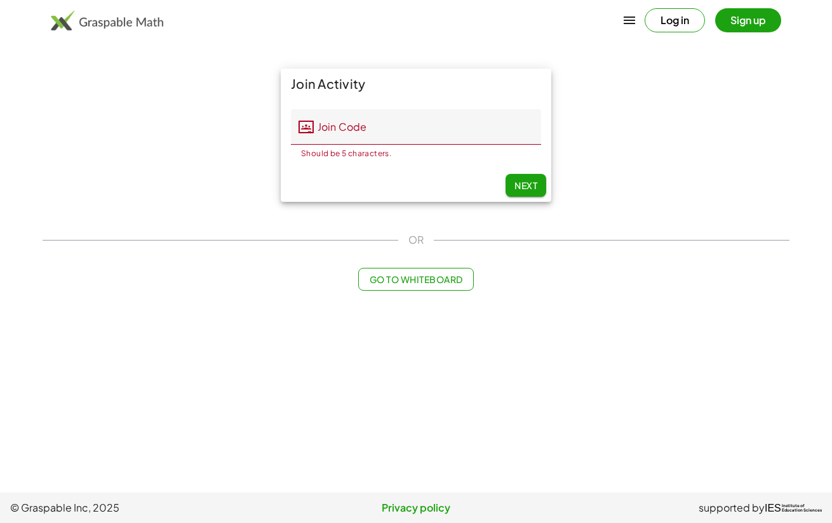
click at [753, 20] on button "Sign up" at bounding box center [748, 20] width 66 height 24
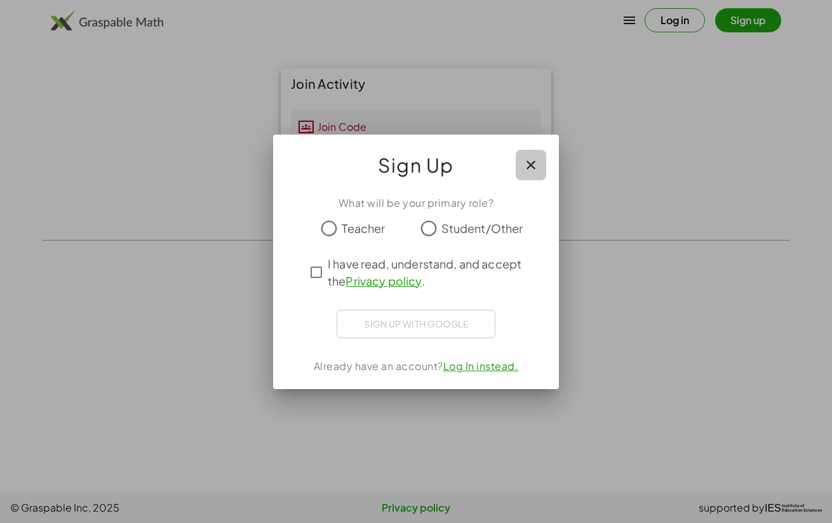
click at [527, 158] on icon "button" at bounding box center [530, 165] width 15 height 15
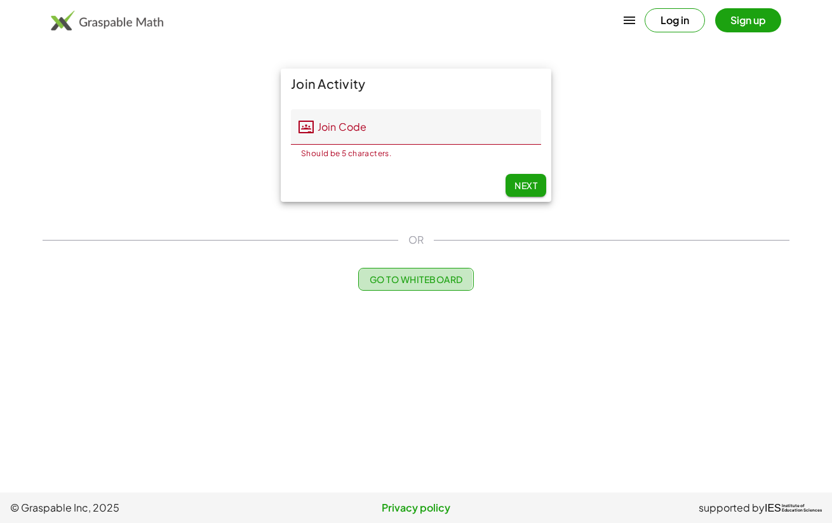
click at [416, 275] on span "Go to Whiteboard" at bounding box center [415, 279] width 93 height 11
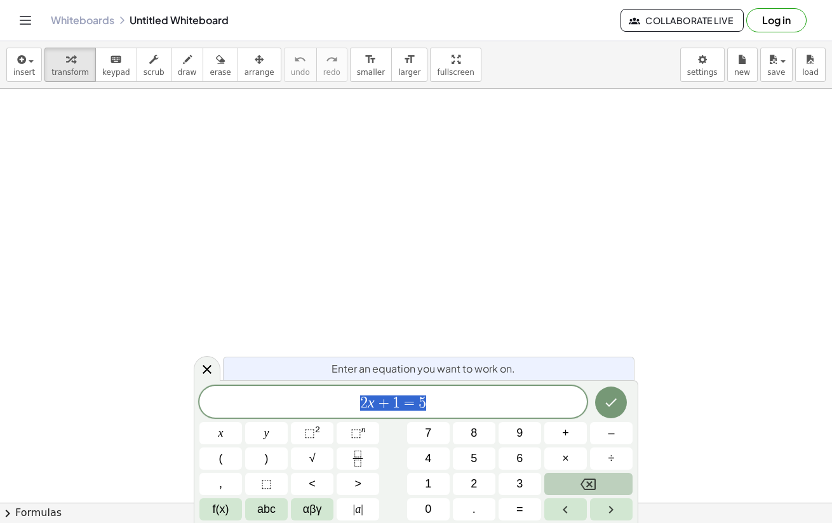
click at [592, 490] on icon "Backspace" at bounding box center [588, 484] width 15 height 15
click at [220, 439] on span "x" at bounding box center [221, 433] width 5 height 17
click at [352, 482] on button ">" at bounding box center [358, 484] width 43 height 22
click at [614, 433] on span "–" at bounding box center [611, 433] width 6 height 17
click at [475, 482] on span "2" at bounding box center [474, 484] width 6 height 17
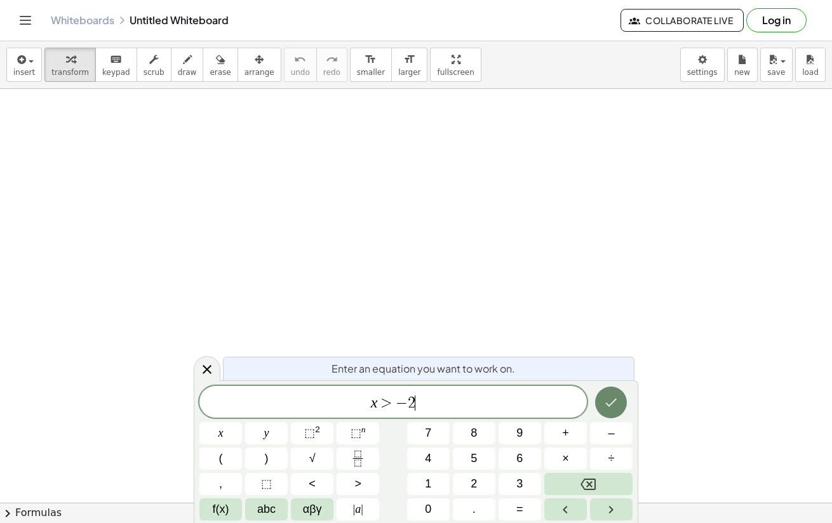
click at [624, 405] on button "Done" at bounding box center [611, 403] width 32 height 32
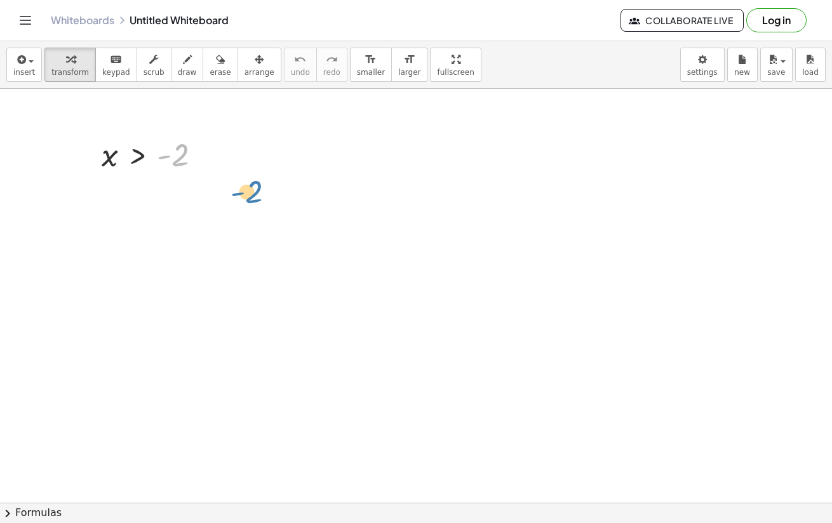
drag, startPoint x: 174, startPoint y: 165, endPoint x: 232, endPoint y: 196, distance: 65.9
click at [31, 58] on div "button" at bounding box center [24, 58] width 22 height 15
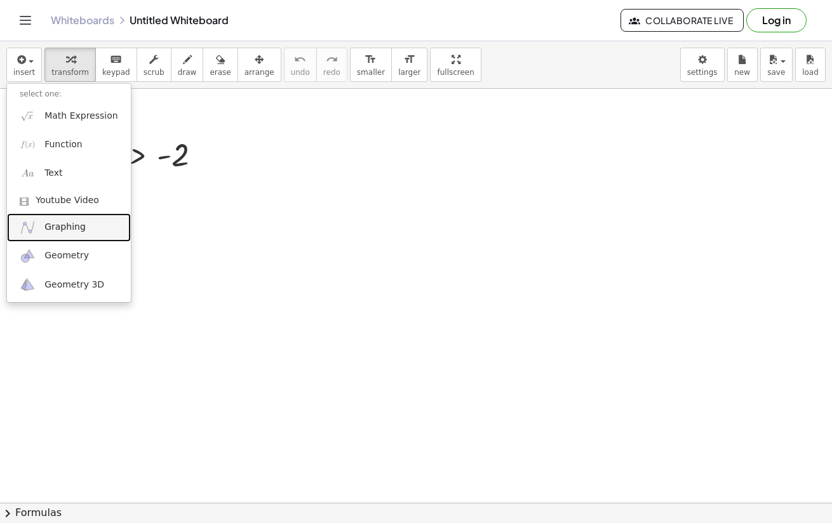
click at [36, 232] on img at bounding box center [28, 228] width 16 height 16
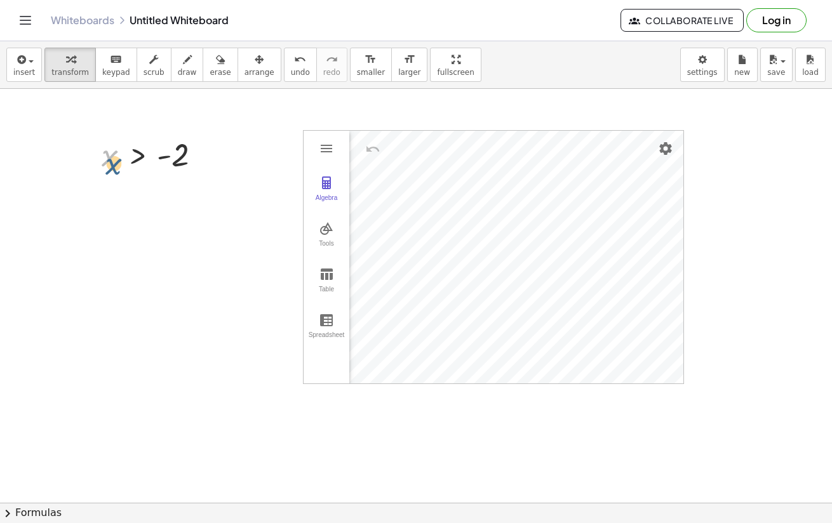
drag, startPoint x: 105, startPoint y: 166, endPoint x: 143, endPoint y: 165, distance: 38.1
click at [120, 175] on div "x x > - 2" at bounding box center [152, 154] width 138 height 48
click at [143, 165] on div at bounding box center [156, 154] width 122 height 42
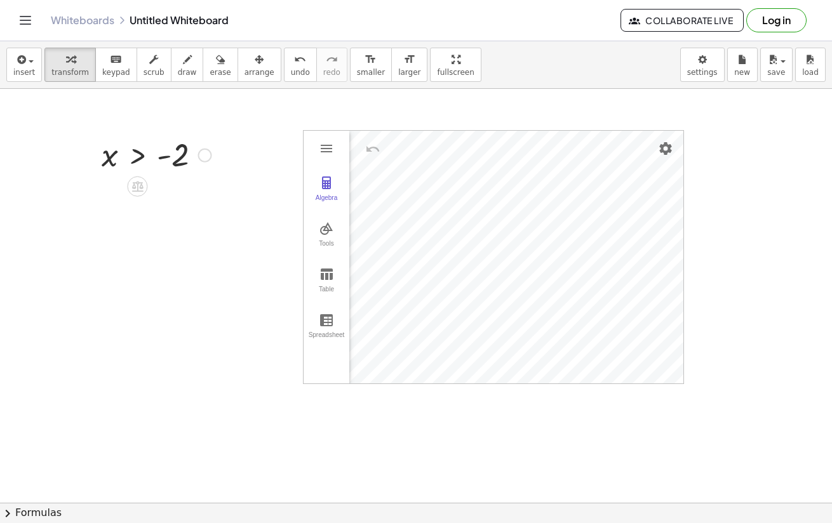
click at [202, 178] on div "x > - 2" at bounding box center [152, 154] width 138 height 48
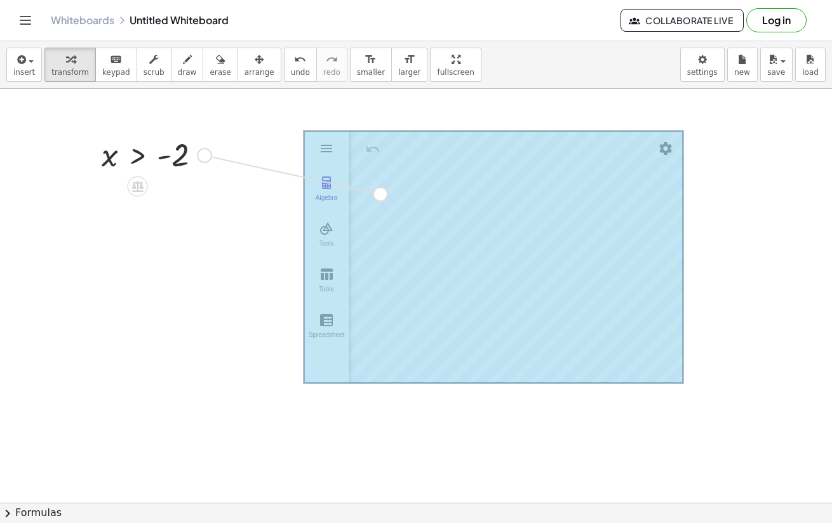
drag, startPoint x: 200, startPoint y: 151, endPoint x: 380, endPoint y: 191, distance: 184.3
